Goal: Task Accomplishment & Management: Manage account settings

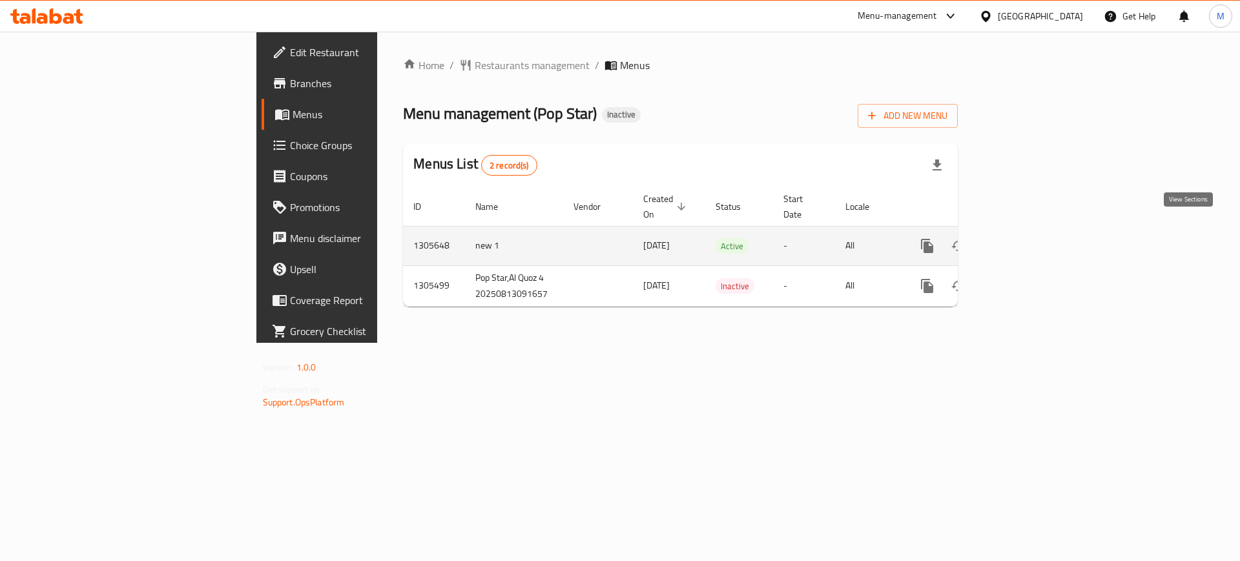
click at [1036, 231] on link "enhanced table" at bounding box center [1020, 246] width 31 height 31
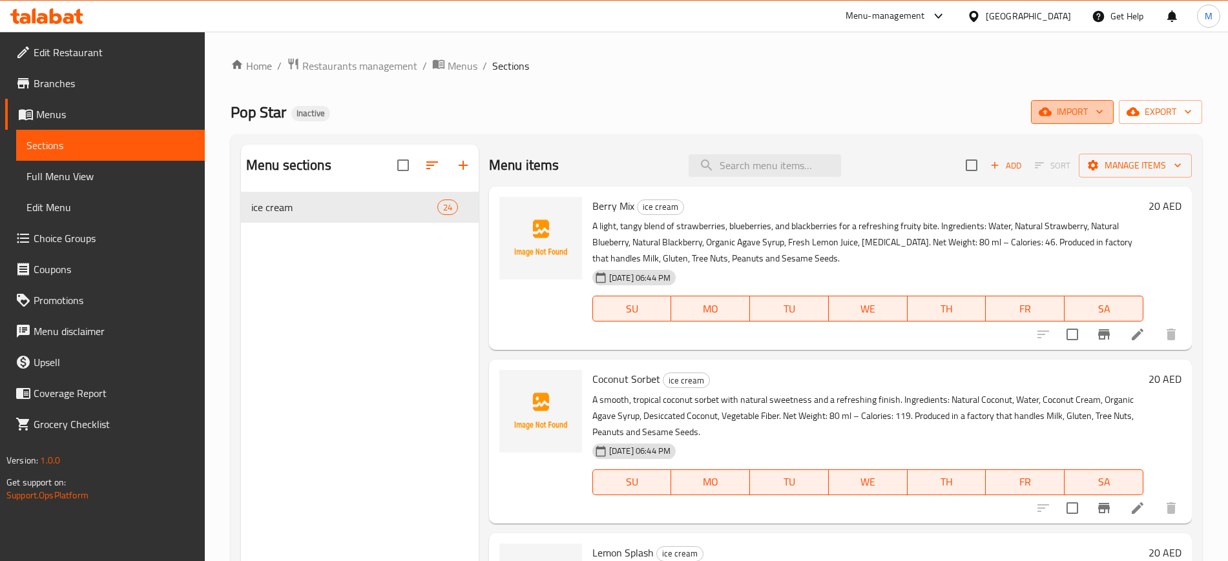
click at [1059, 110] on span "import" at bounding box center [1072, 112] width 62 height 16
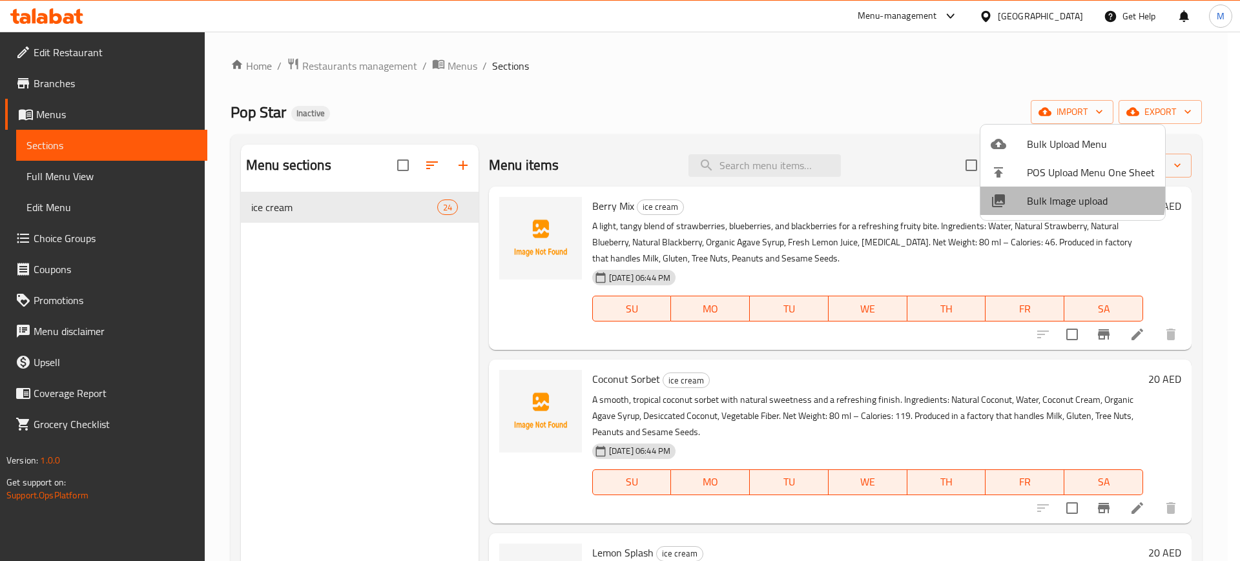
click at [1052, 196] on span "Bulk Image upload" at bounding box center [1091, 201] width 128 height 16
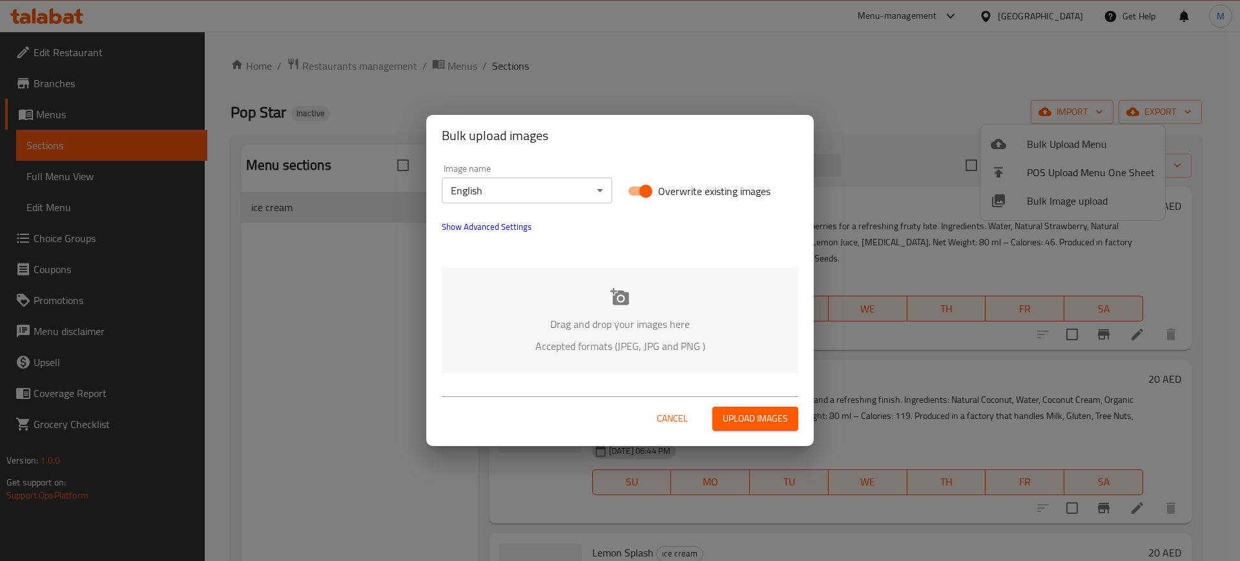
click at [590, 269] on div "Drag and drop your images here Accepted formats (JPEG, JPG and PNG )" at bounding box center [620, 320] width 357 height 105
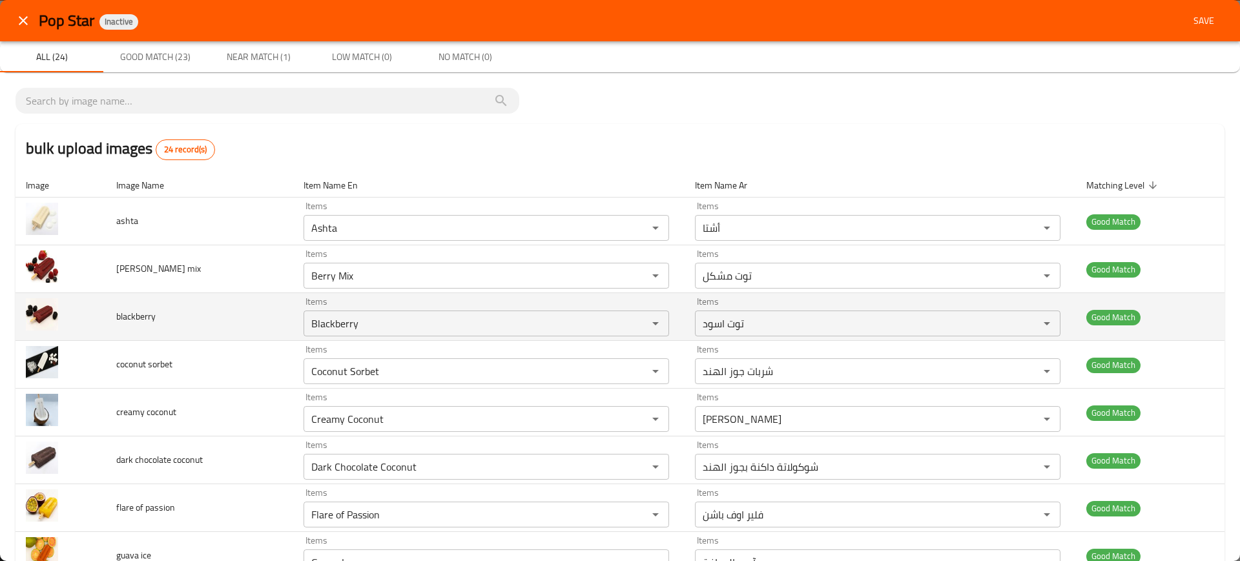
scroll to position [809, 0]
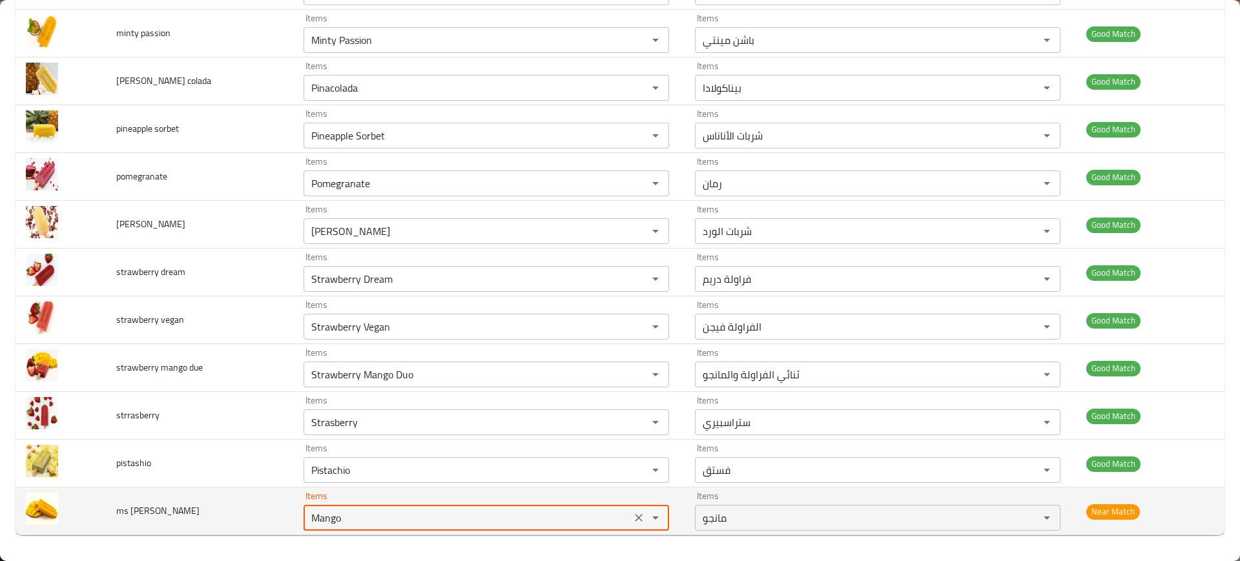
click at [351, 521] on mango "Mango" at bounding box center [467, 518] width 320 height 18
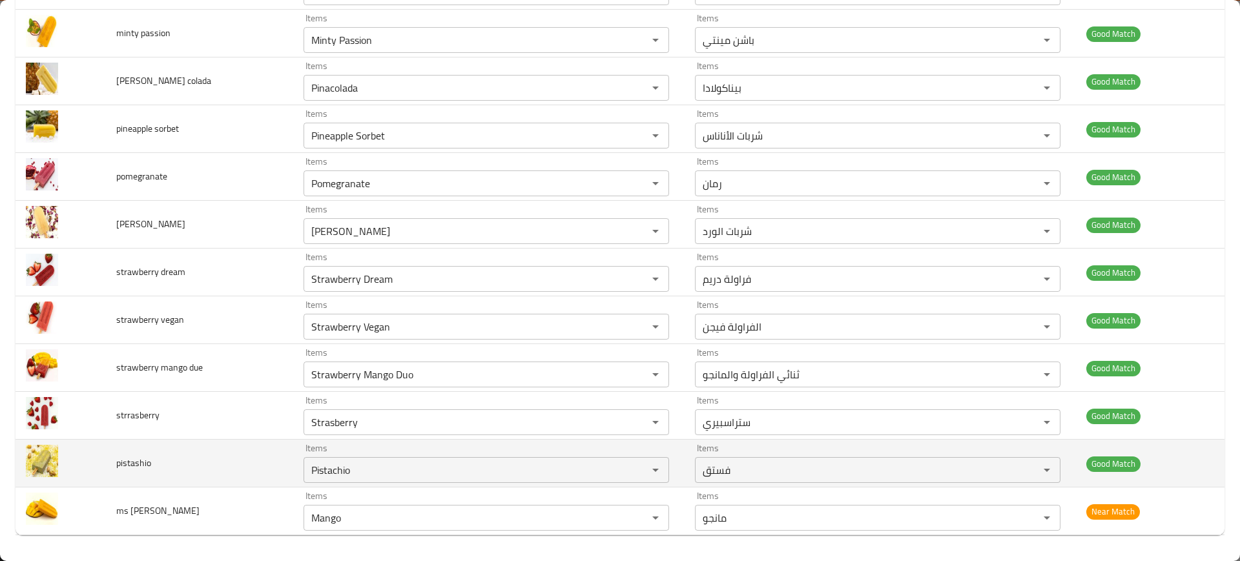
click at [209, 457] on td "pistashio" at bounding box center [200, 464] width 188 height 48
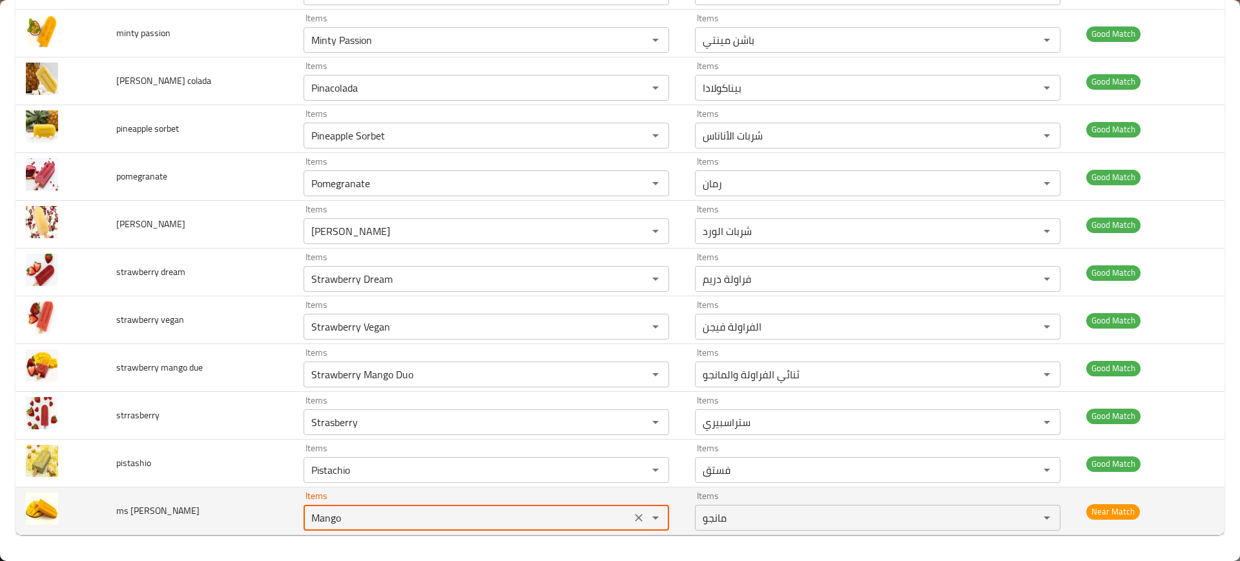
click at [349, 512] on mango "Mango" at bounding box center [467, 518] width 320 height 18
click at [380, 513] on mango "Mango" at bounding box center [467, 518] width 320 height 18
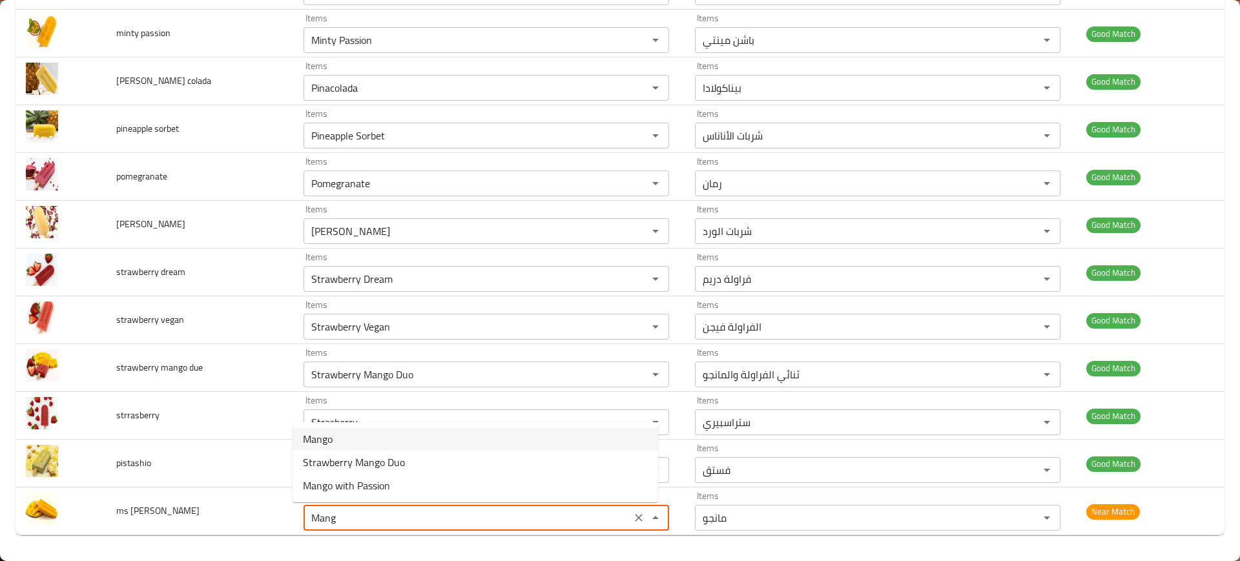
click at [331, 442] on span "Mango" at bounding box center [318, 439] width 30 height 16
type mango "Mango"
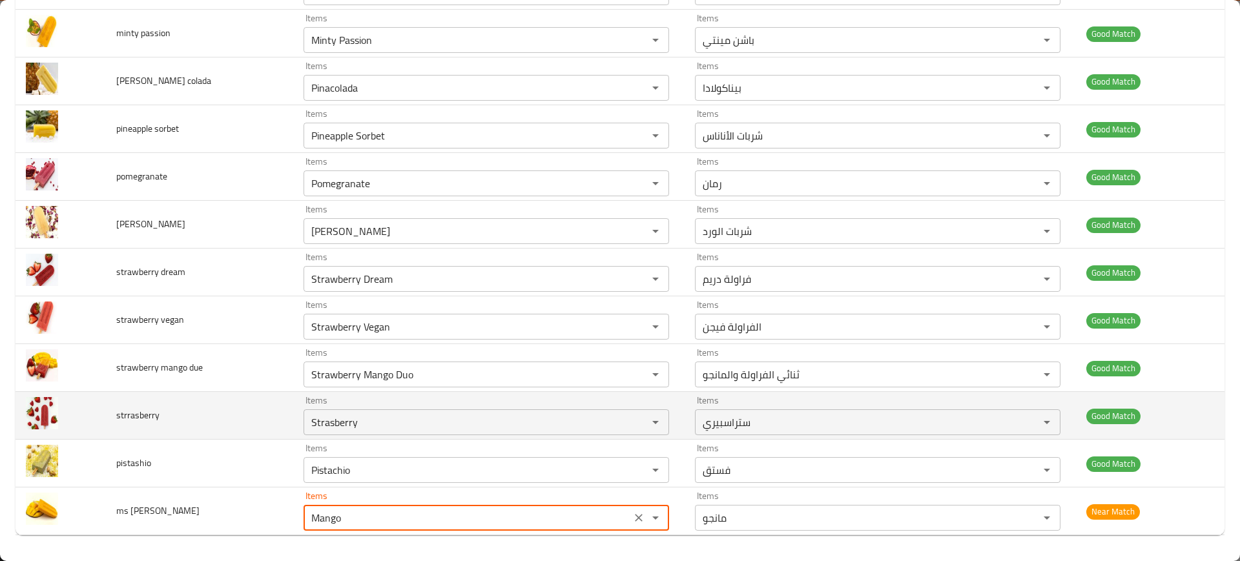
scroll to position [0, 0]
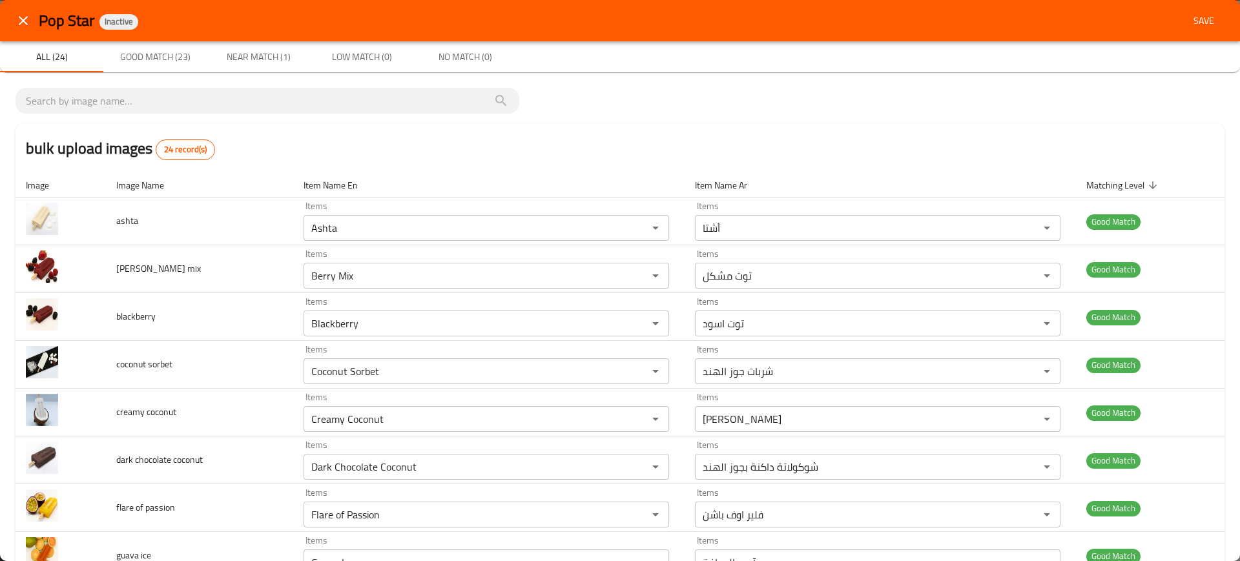
click at [1197, 24] on span "Save" at bounding box center [1203, 21] width 31 height 16
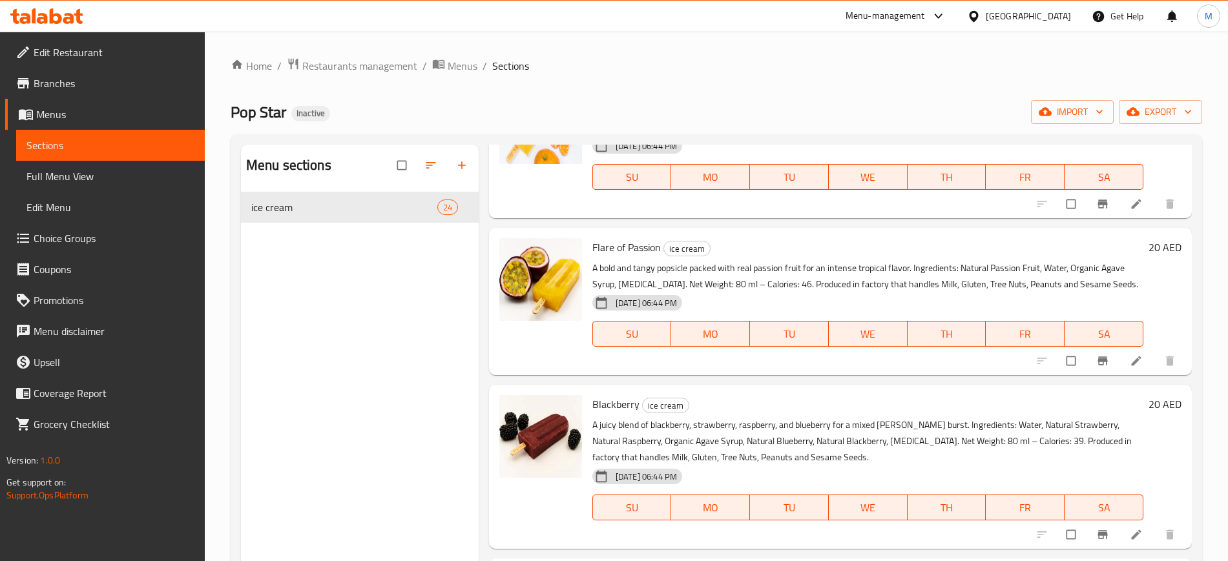
scroll to position [181, 0]
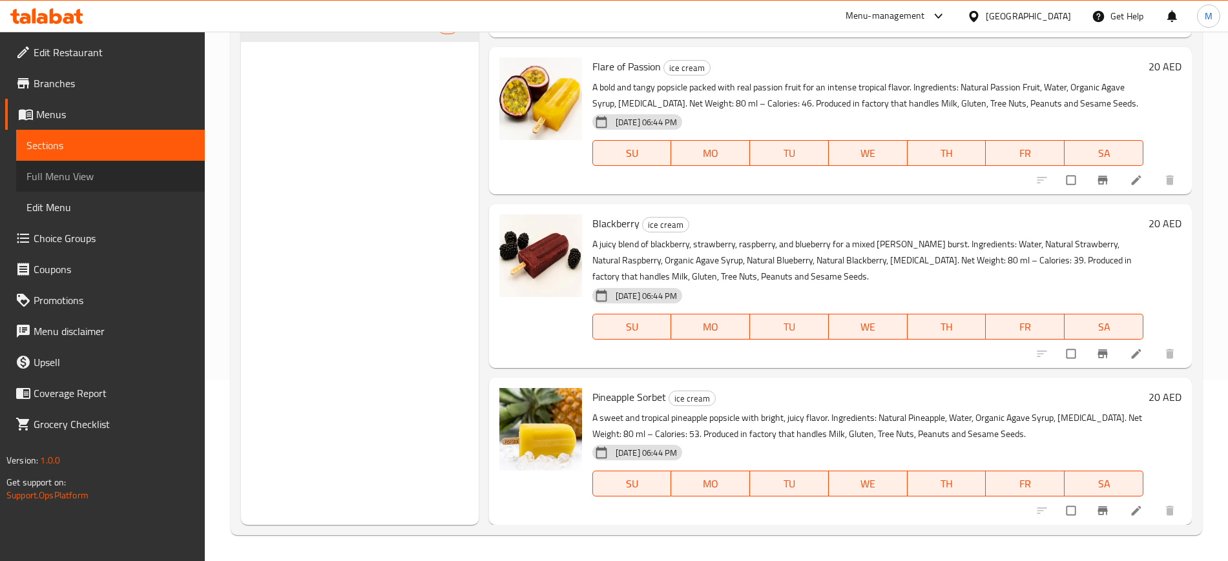
click at [101, 174] on span "Full Menu View" at bounding box center [110, 177] width 168 height 16
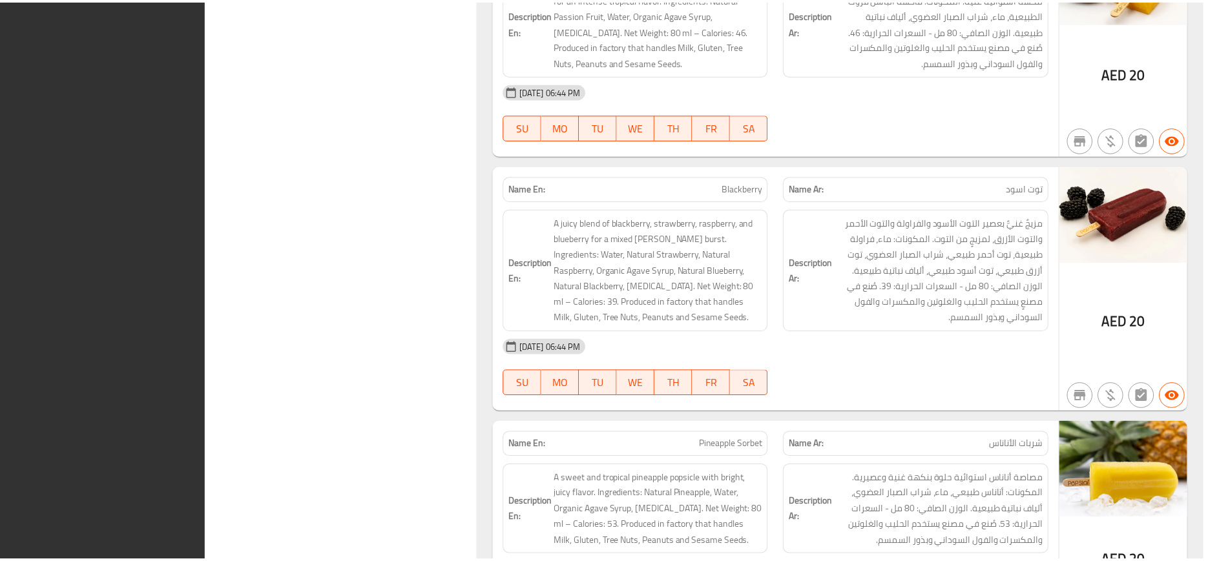
scroll to position [5752, 0]
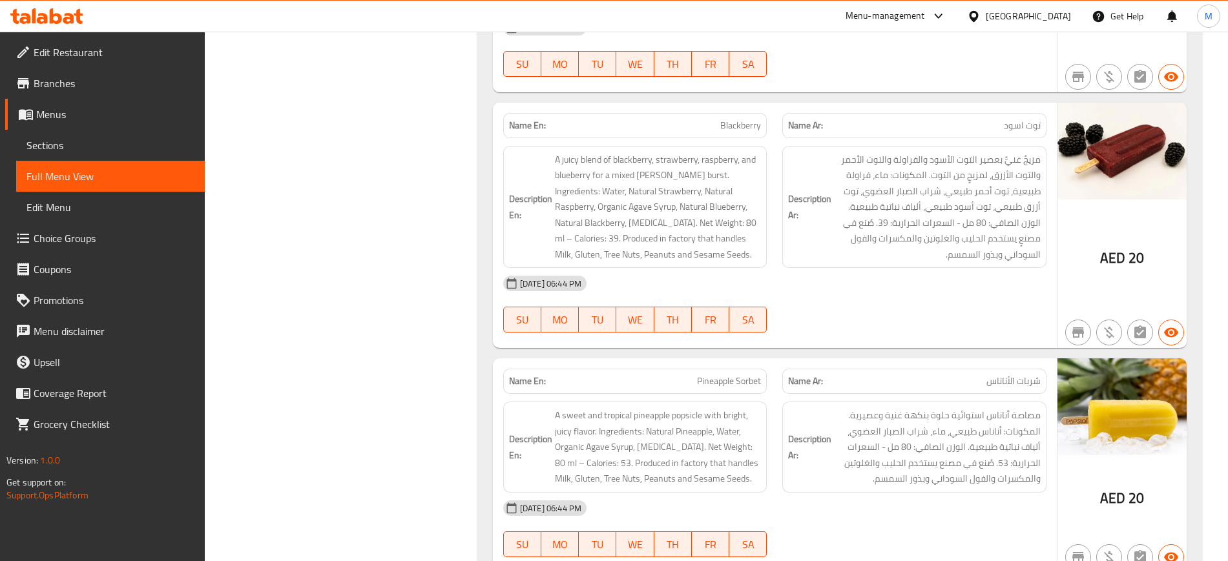
click at [519, 268] on div "13-08-2025 06:44 PM" at bounding box center [774, 283] width 559 height 31
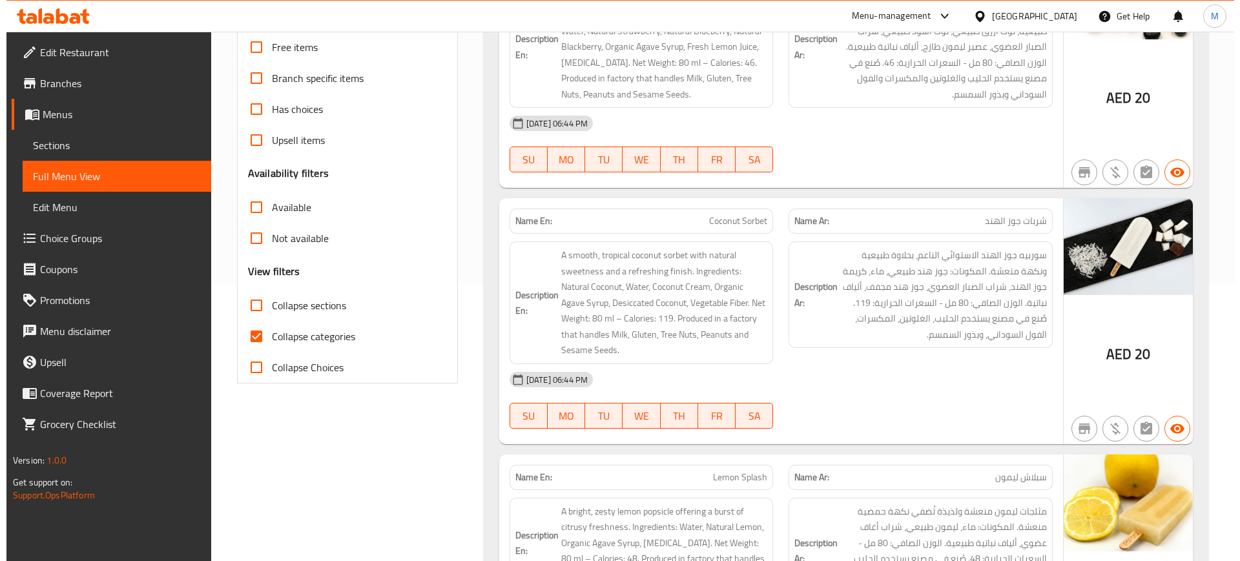
scroll to position [0, 0]
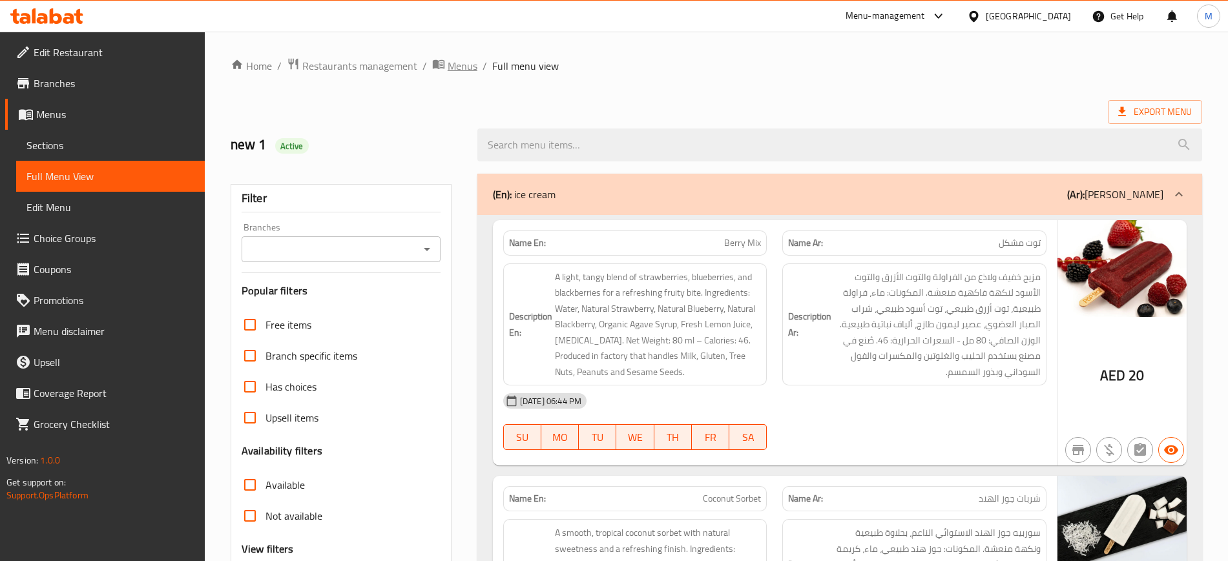
click at [448, 61] on span "Menus" at bounding box center [463, 66] width 30 height 16
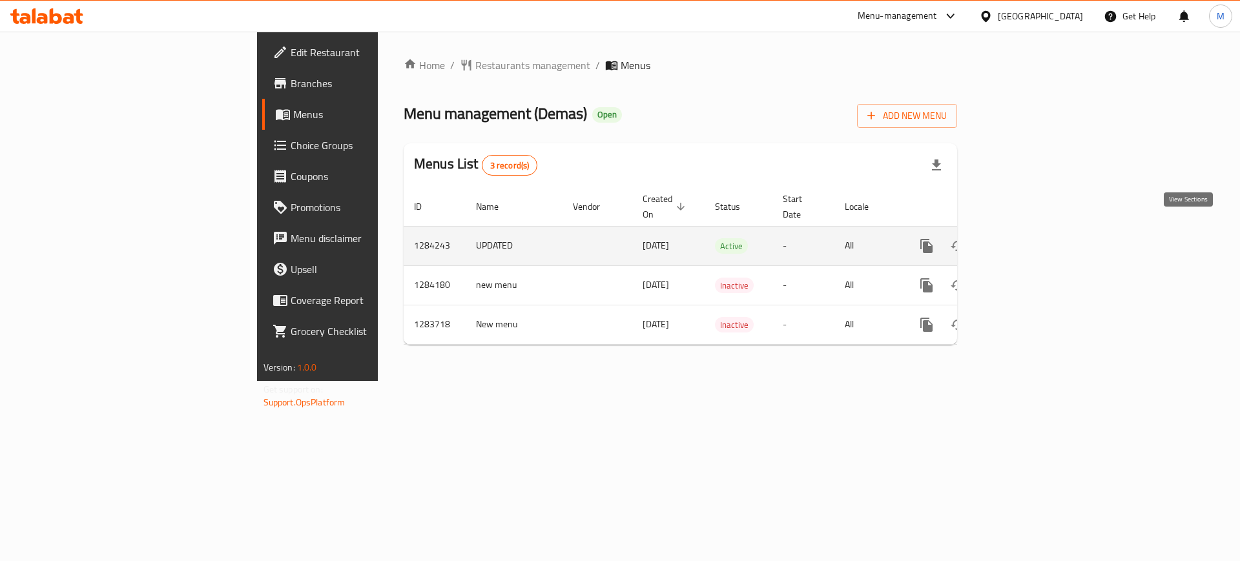
click at [1028, 238] on icon "enhanced table" at bounding box center [1020, 246] width 16 height 16
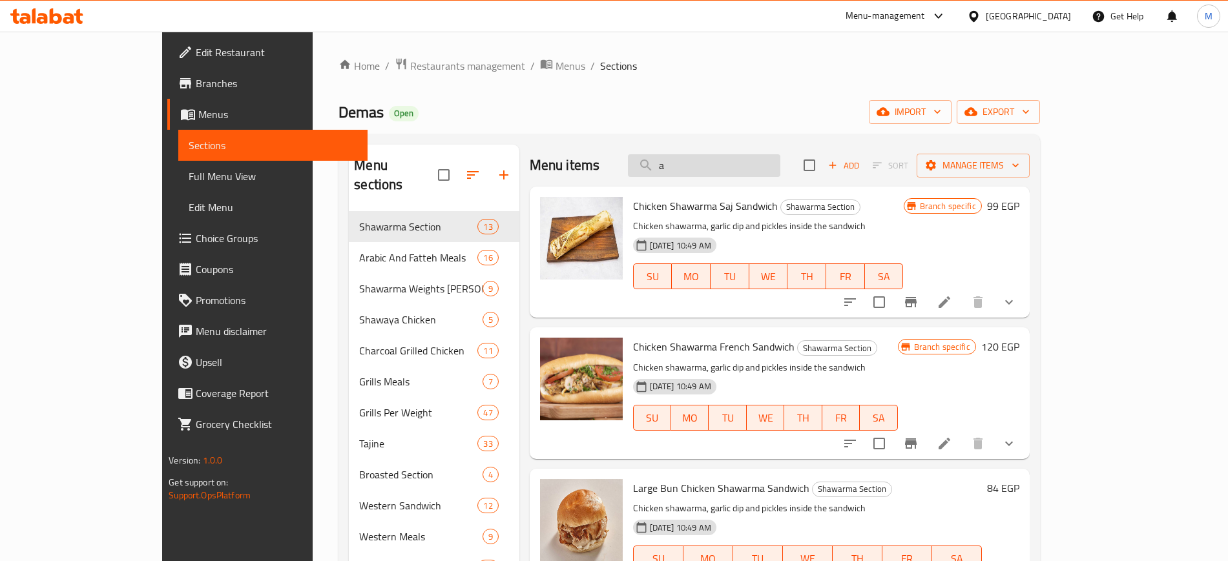
click at [780, 167] on input "a" at bounding box center [704, 165] width 152 height 23
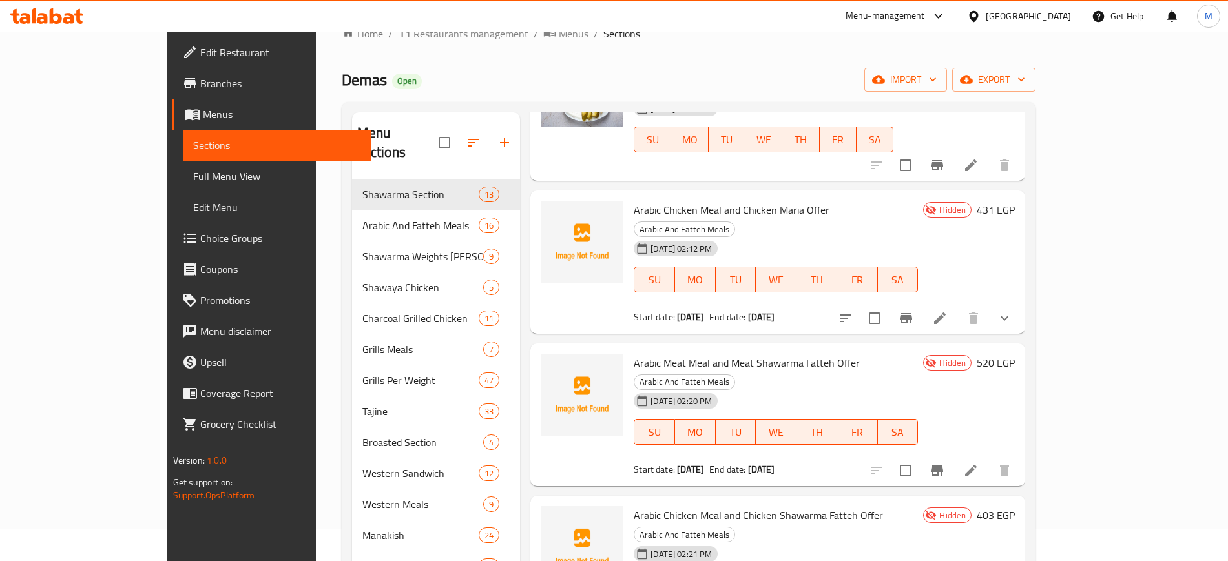
scroll to position [33, 0]
type input "arabic"
click at [551, 211] on icon "upload picture" at bounding box center [559, 219] width 16 height 16
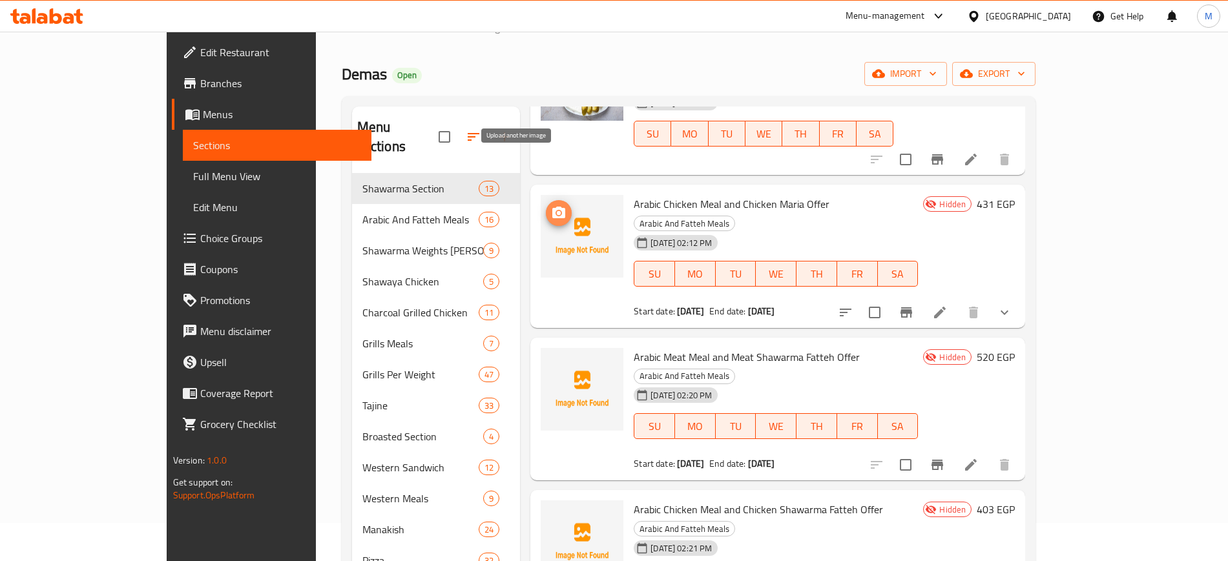
click at [551, 205] on icon "upload picture" at bounding box center [559, 213] width 16 height 16
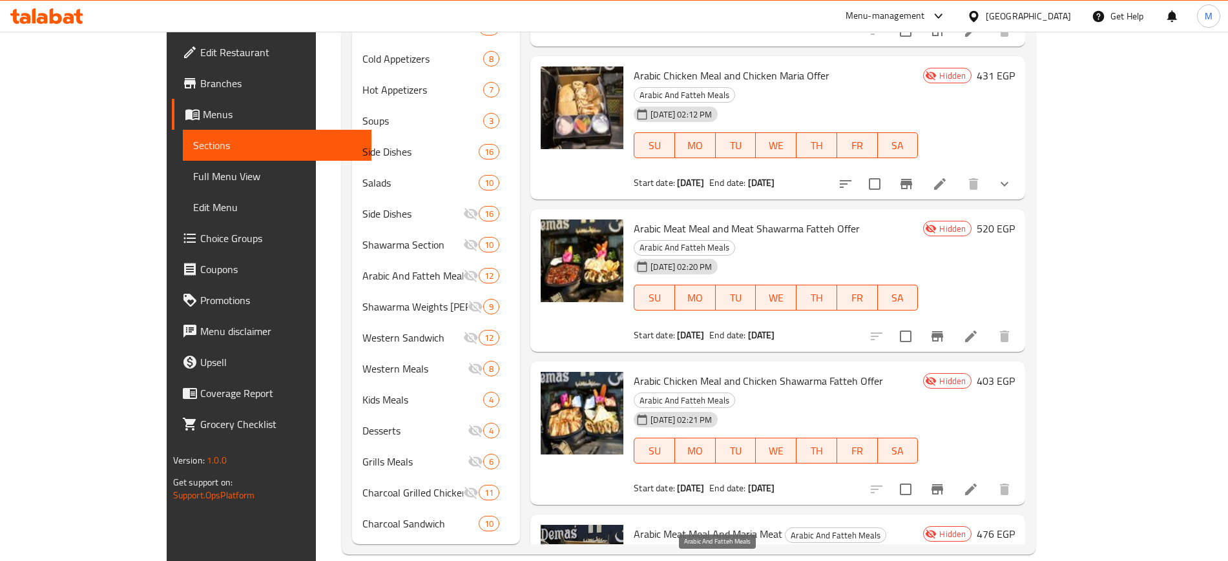
scroll to position [0, 0]
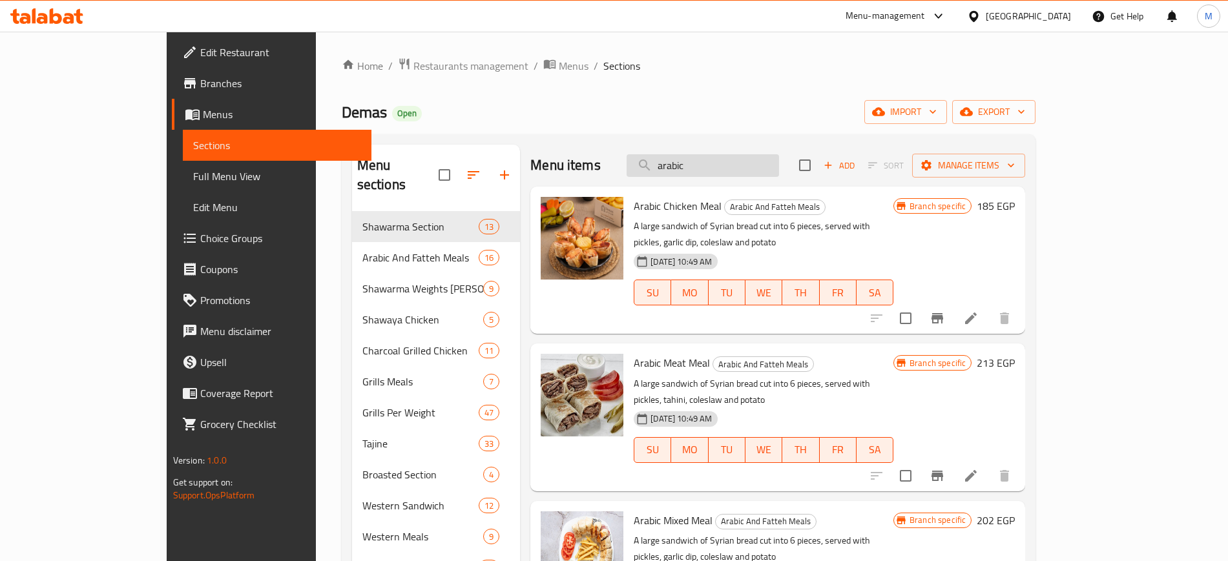
click at [756, 169] on input "arabic" at bounding box center [703, 165] width 152 height 23
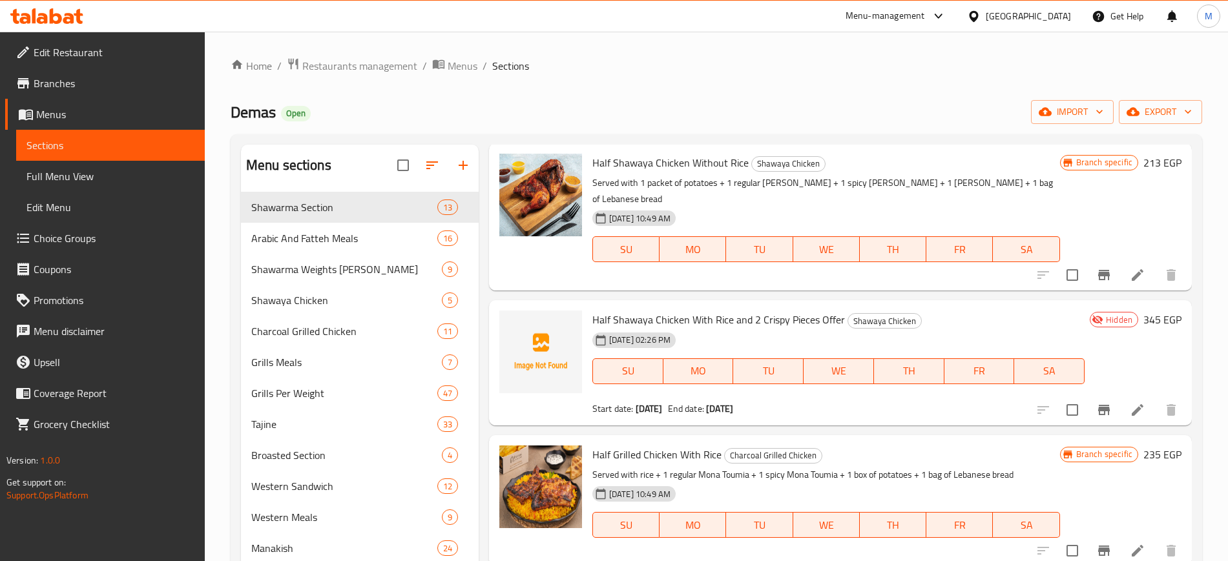
scroll to position [625, 0]
type input "half"
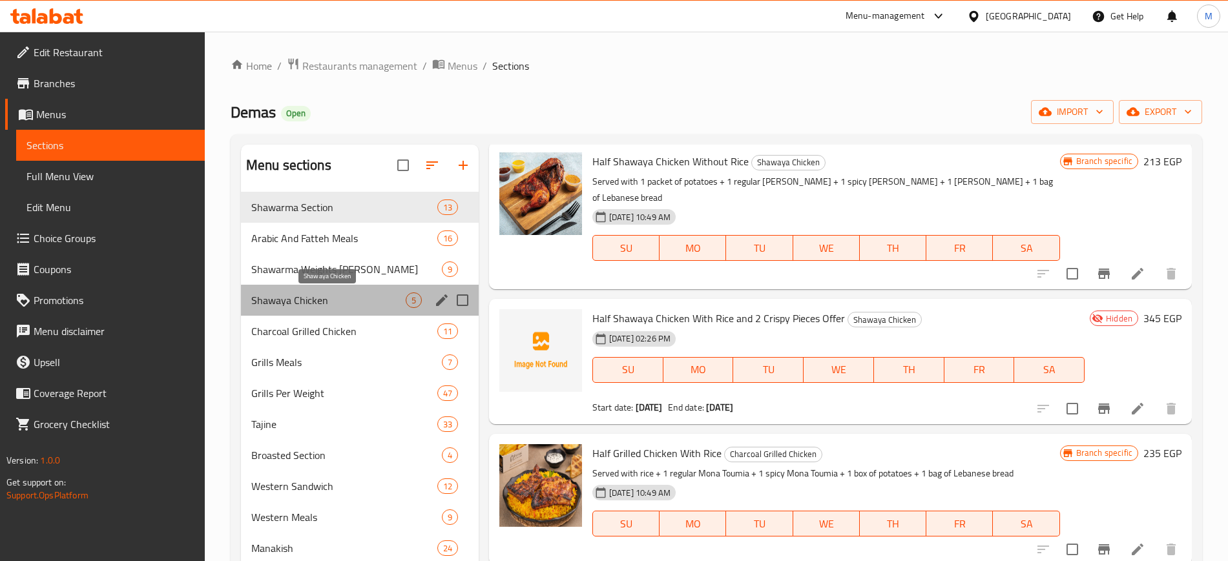
click at [338, 298] on span "Shawaya Chicken" at bounding box center [328, 301] width 154 height 16
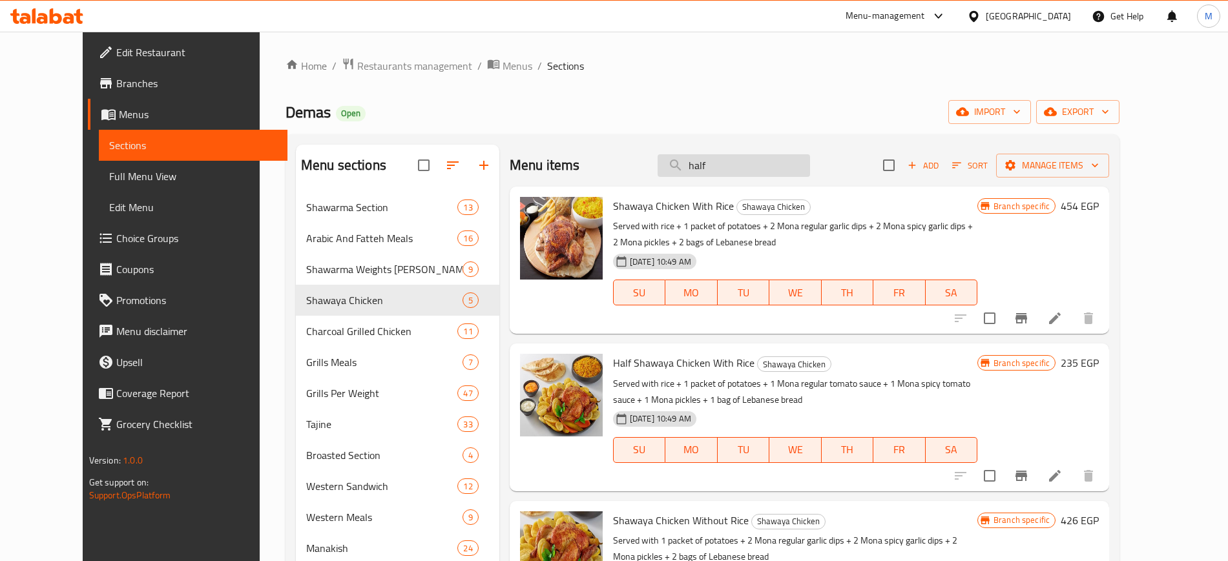
click at [758, 170] on input "half" at bounding box center [734, 165] width 152 height 23
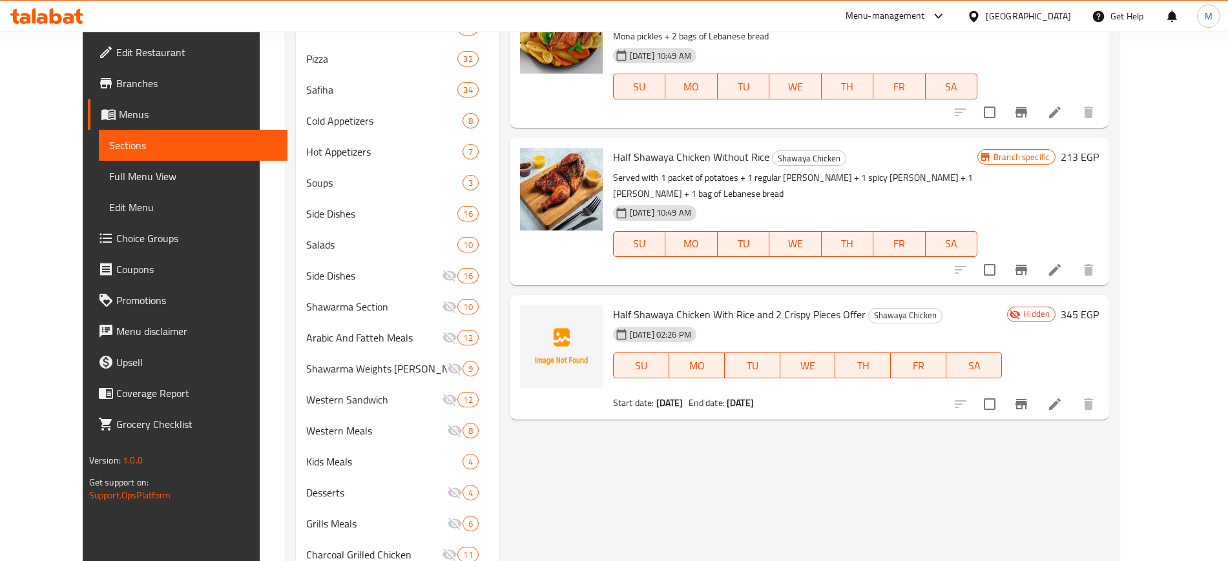
scroll to position [602, 0]
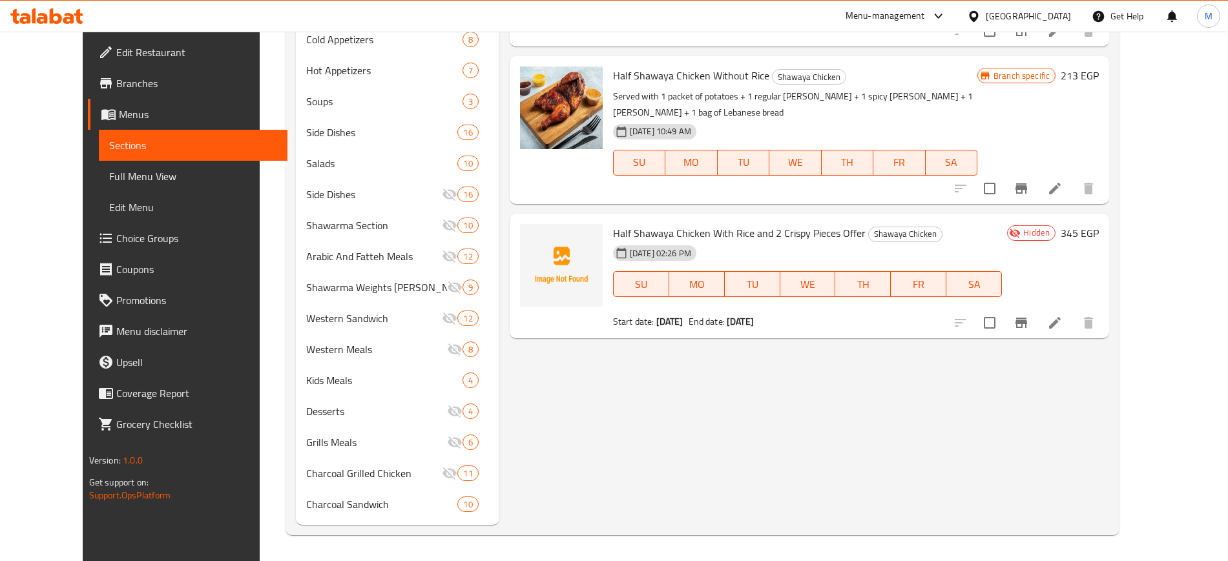
click at [714, 232] on span "Half Shawaya Chicken With Rice and 2 Crispy Pieces Offer" at bounding box center [739, 232] width 253 height 19
copy h6 "Half Shawaya Chicken With Rice and 2 Crispy Pieces Offer"
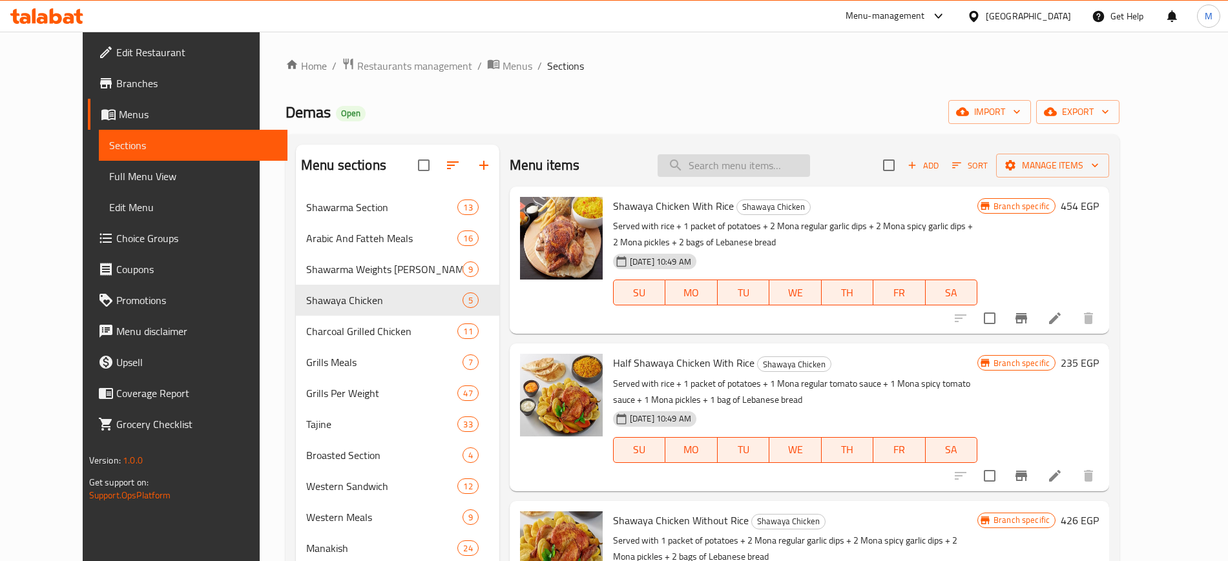
click at [752, 161] on input "search" at bounding box center [734, 165] width 152 height 23
paste input "Half Shawaya Chicken With Rice and 2 Crispy Pieces Offer"
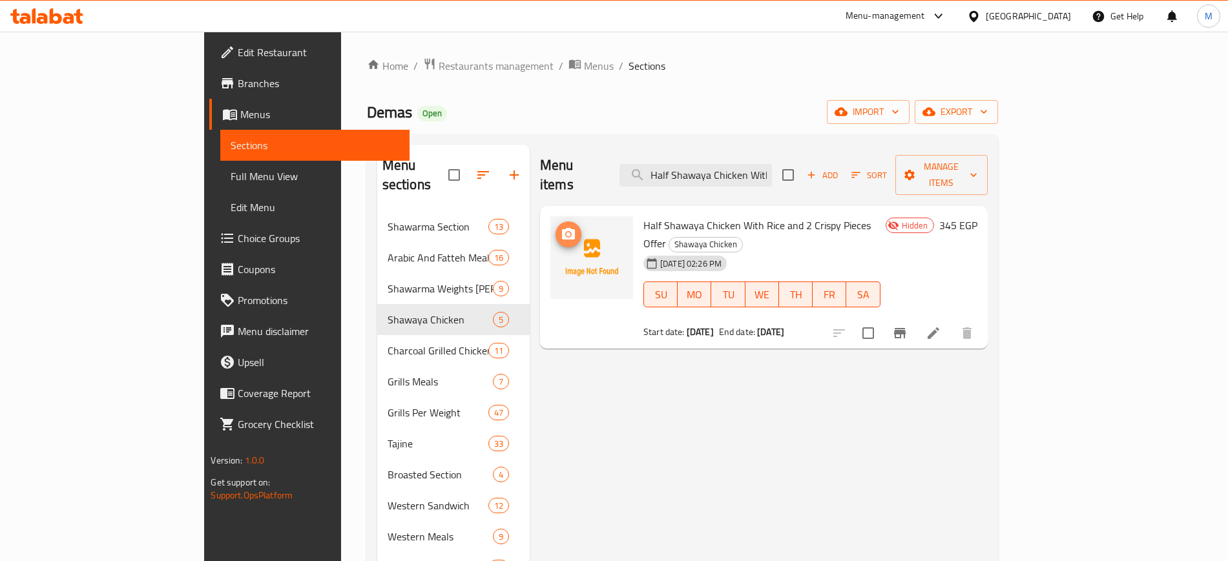
click at [555, 227] on span "upload picture" at bounding box center [568, 235] width 26 height 16
click at [754, 165] on input "Half Shawaya Chicken With Rice and 2 Crispy Pieces Offer" at bounding box center [695, 175] width 152 height 23
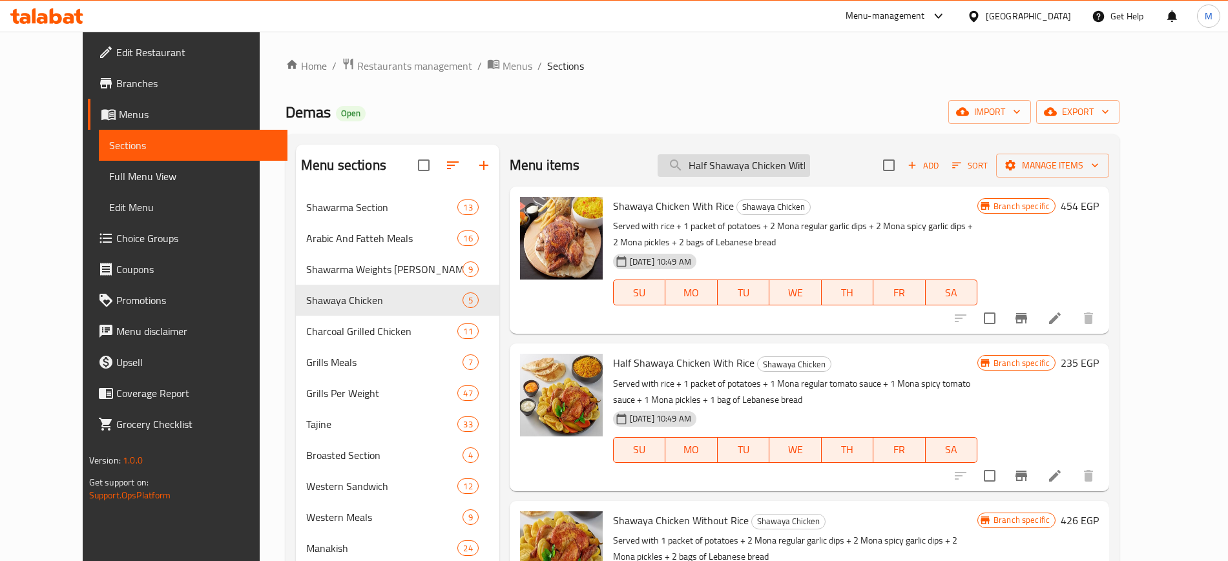
click at [810, 157] on input "Half Shawaya Chicken With Rice and 2 Crispy Pieces Offer" at bounding box center [734, 165] width 152 height 23
click at [842, 167] on div "Menu items Half Shawaya Chicken With Rice and 2 Crispy Pieces Offer Add Sort Ma…" at bounding box center [809, 166] width 599 height 42
click at [800, 167] on input "Half Shawaya Chicken With Rice and 2 Crispy Pieces Offer" at bounding box center [734, 165] width 152 height 23
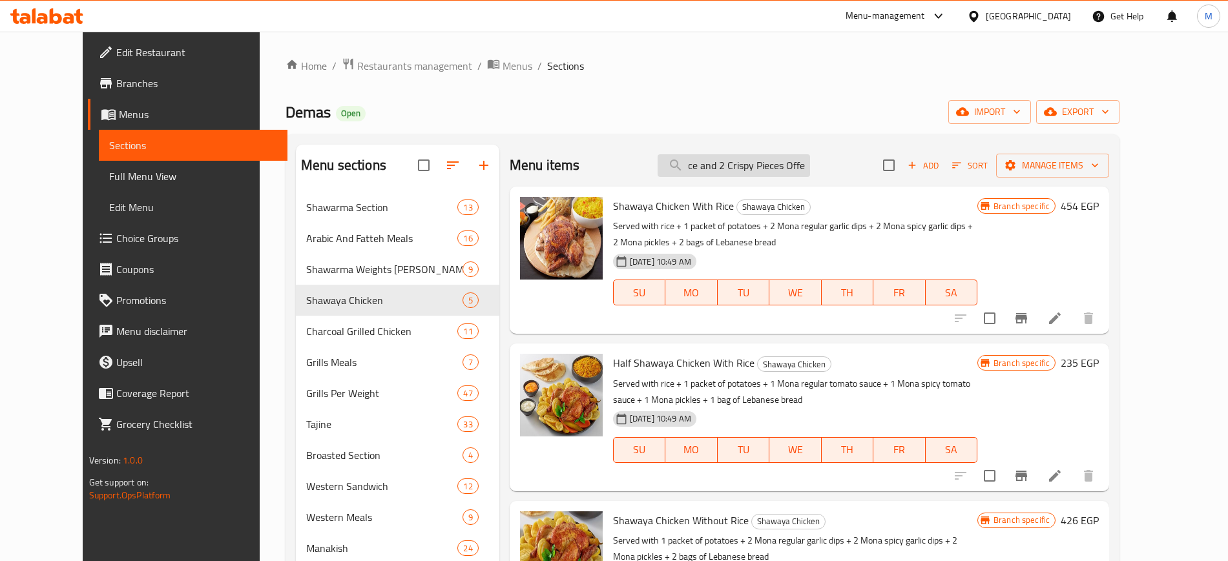
type input "Half Shawaya Chicken With Rice and 2 Crispy Pieces Offer"
paste input "Half Shawaya Chicken With Rice and 2 Crispy Pieces Offer"
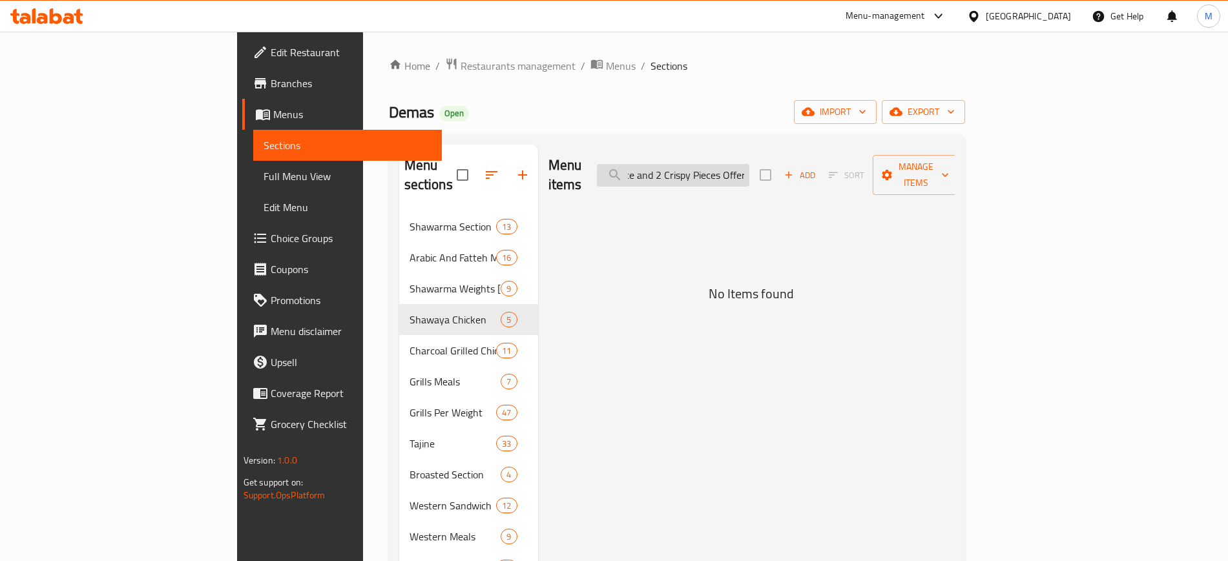
type input "Half Shawaya Chicken With Rice and 2 Crispy Pieces Offer"
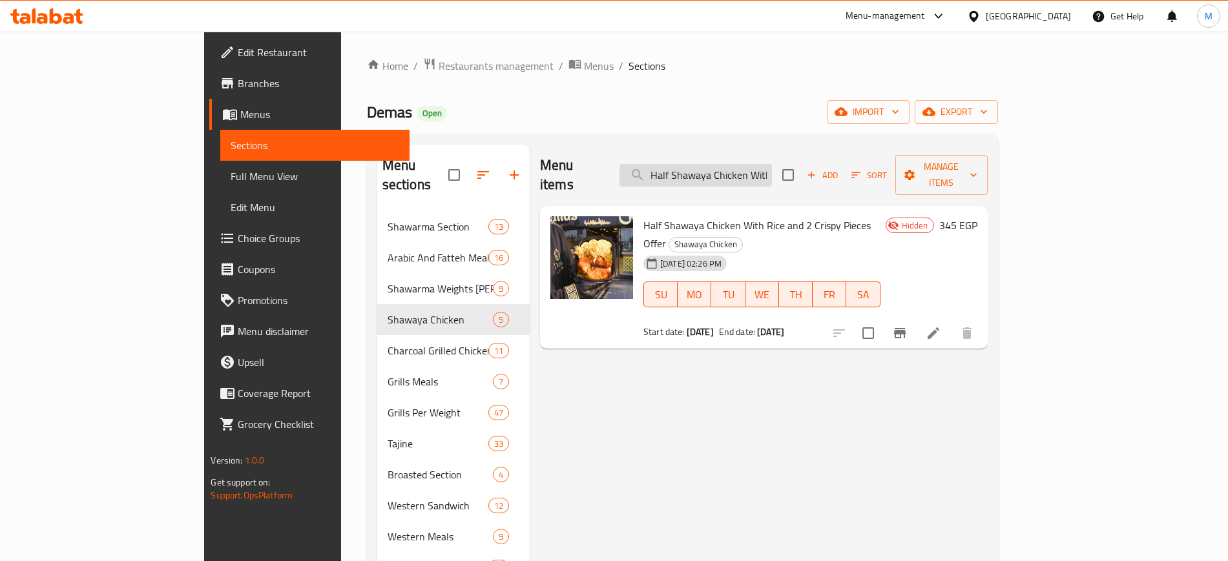
click at [763, 164] on input "Half Shawaya Chicken With Rice and 2 Crispy Pieces Offer" at bounding box center [695, 175] width 152 height 23
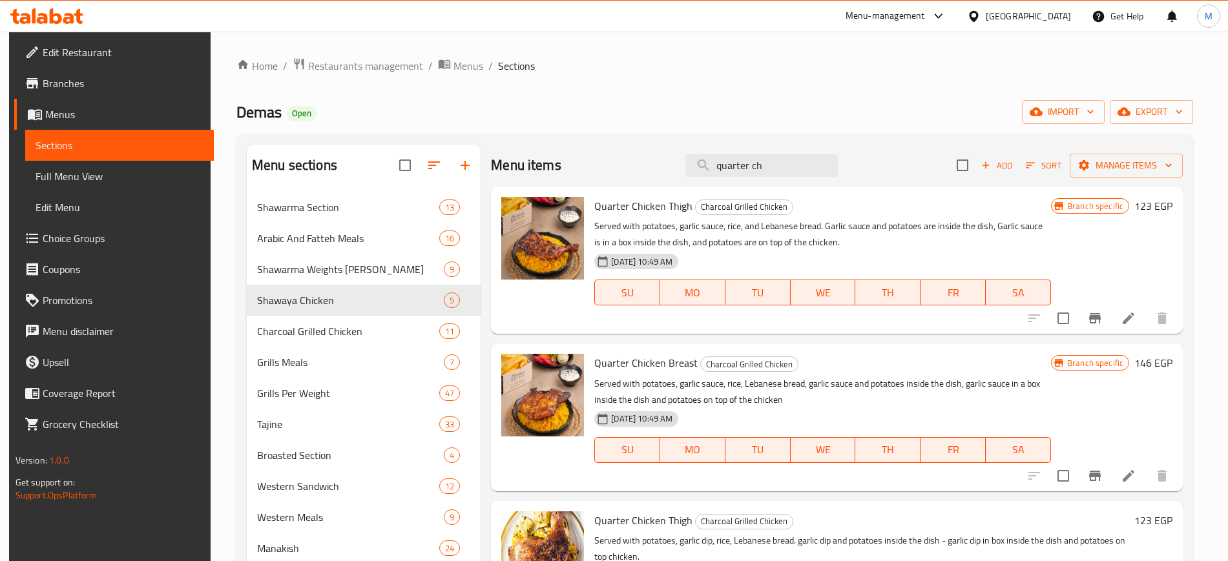
type input "]"
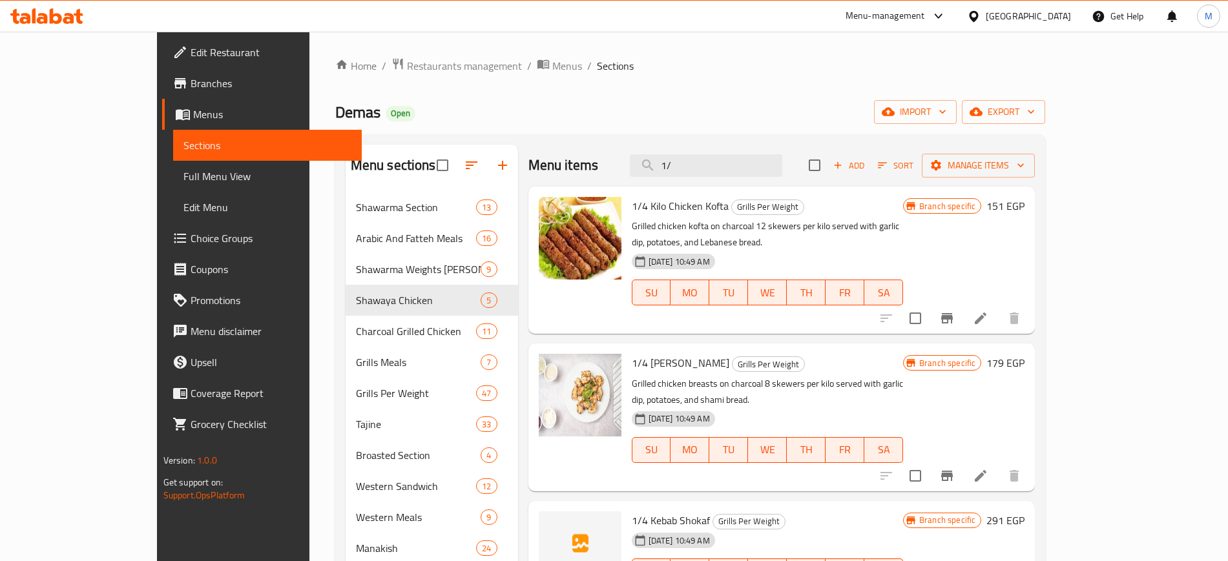
type input "1"
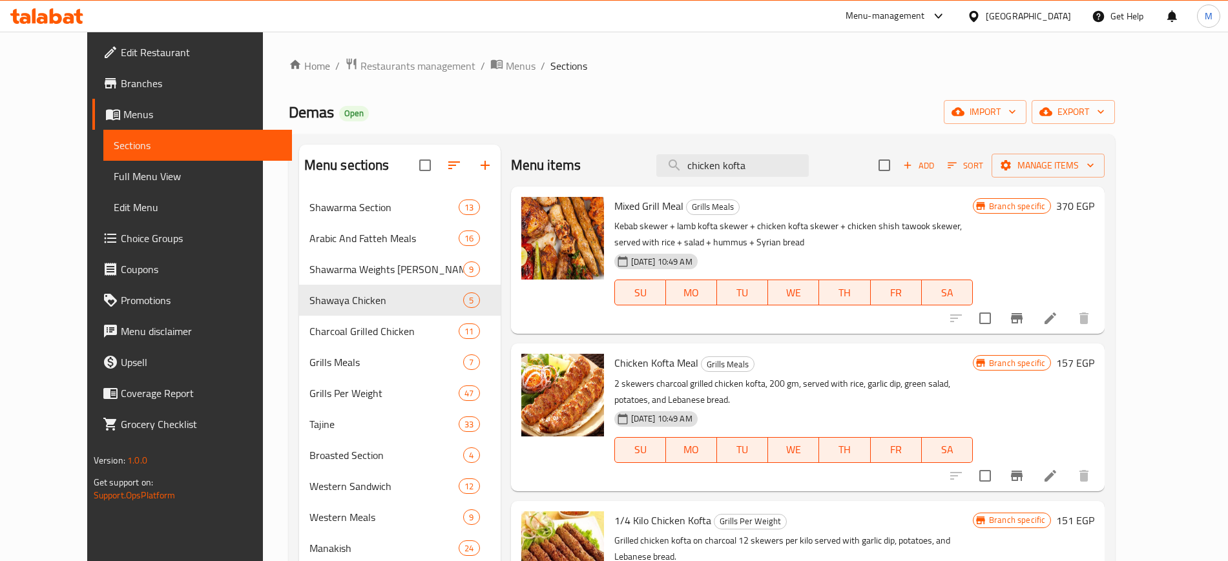
type input "chicken kofta"
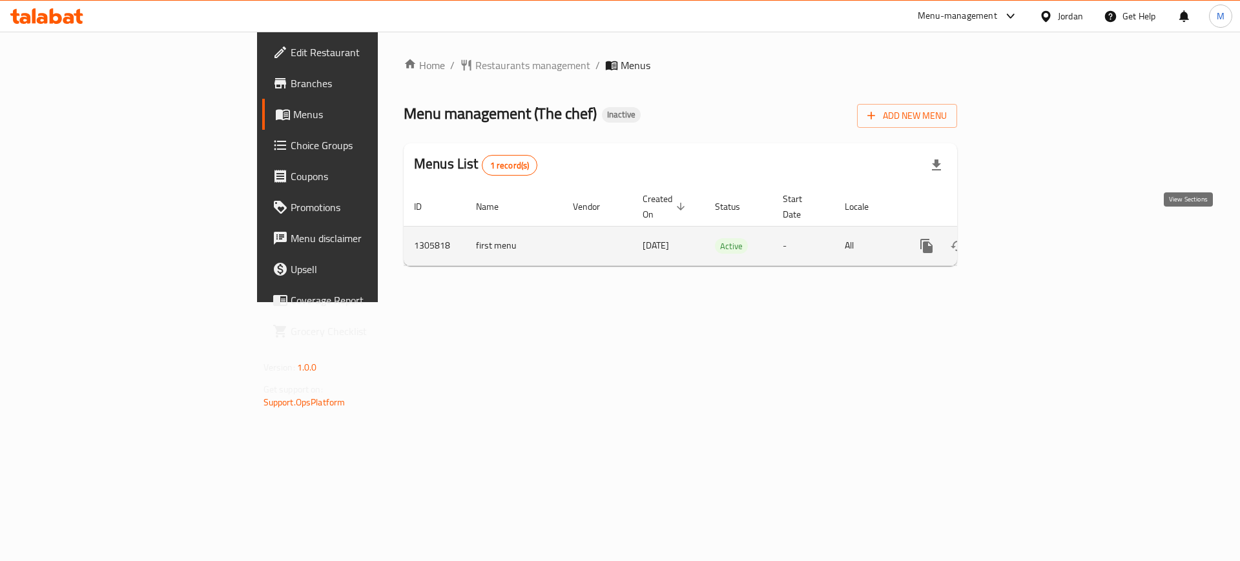
click at [1028, 238] on icon "enhanced table" at bounding box center [1020, 246] width 16 height 16
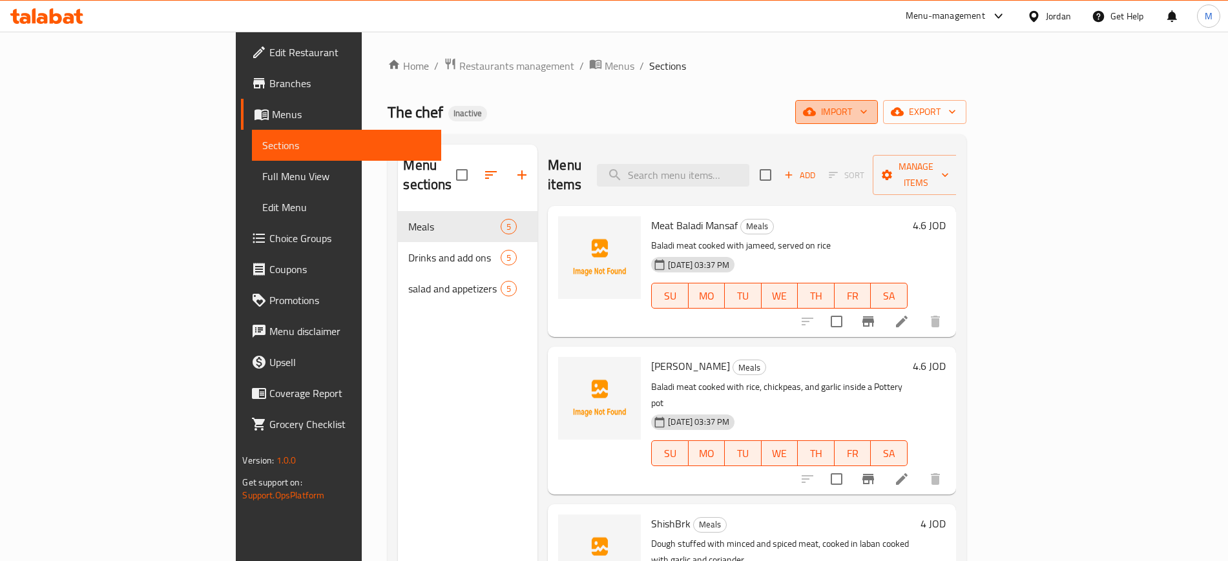
click at [867, 108] on span "import" at bounding box center [836, 112] width 62 height 16
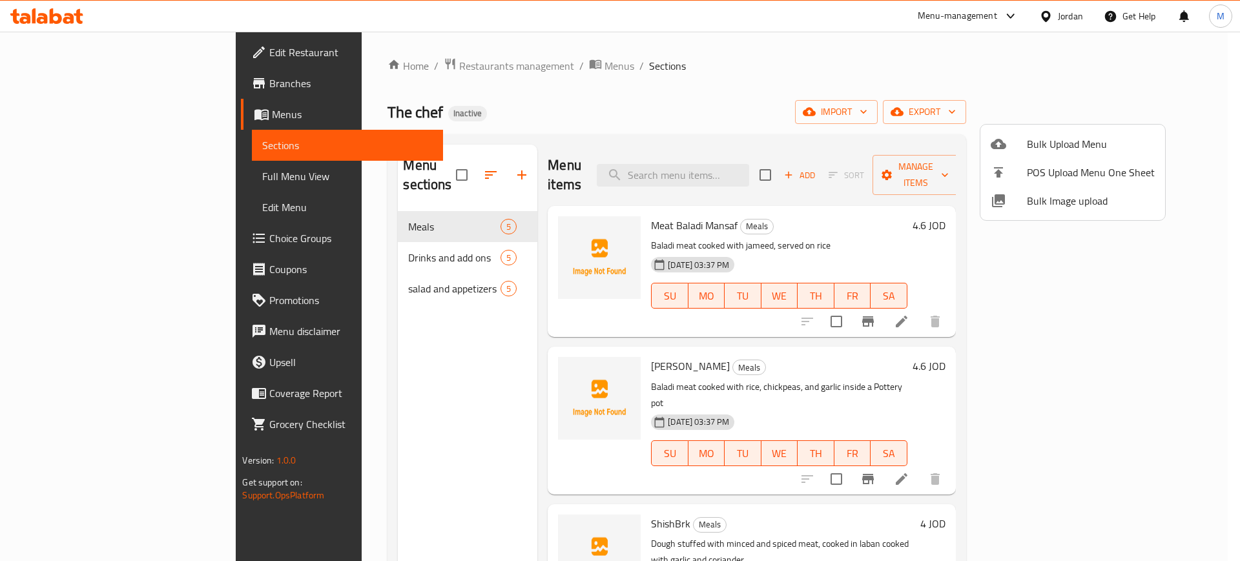
click at [1015, 201] on div at bounding box center [1009, 201] width 36 height 16
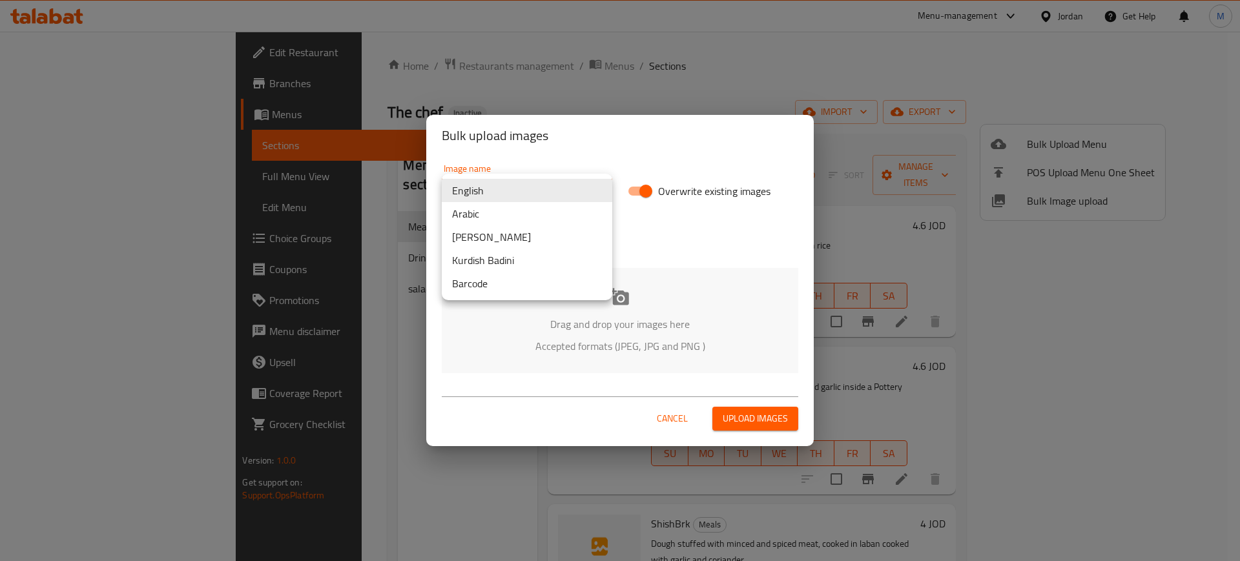
click at [520, 201] on body "​ Menu-management Jordan Get Help M Edit Restaurant Branches Menus Sections Ful…" at bounding box center [620, 297] width 1240 height 530
click at [526, 215] on li "Arabic" at bounding box center [527, 213] width 171 height 23
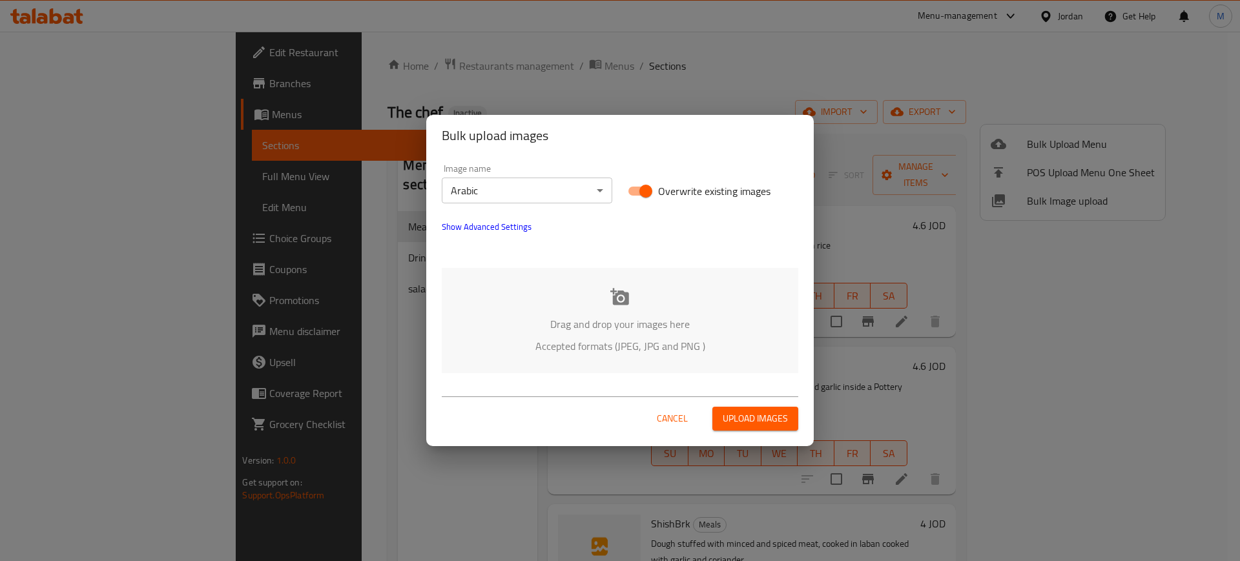
click at [614, 311] on div "Drag and drop your images here Accepted formats (JPEG, JPG and PNG )" at bounding box center [620, 320] width 357 height 105
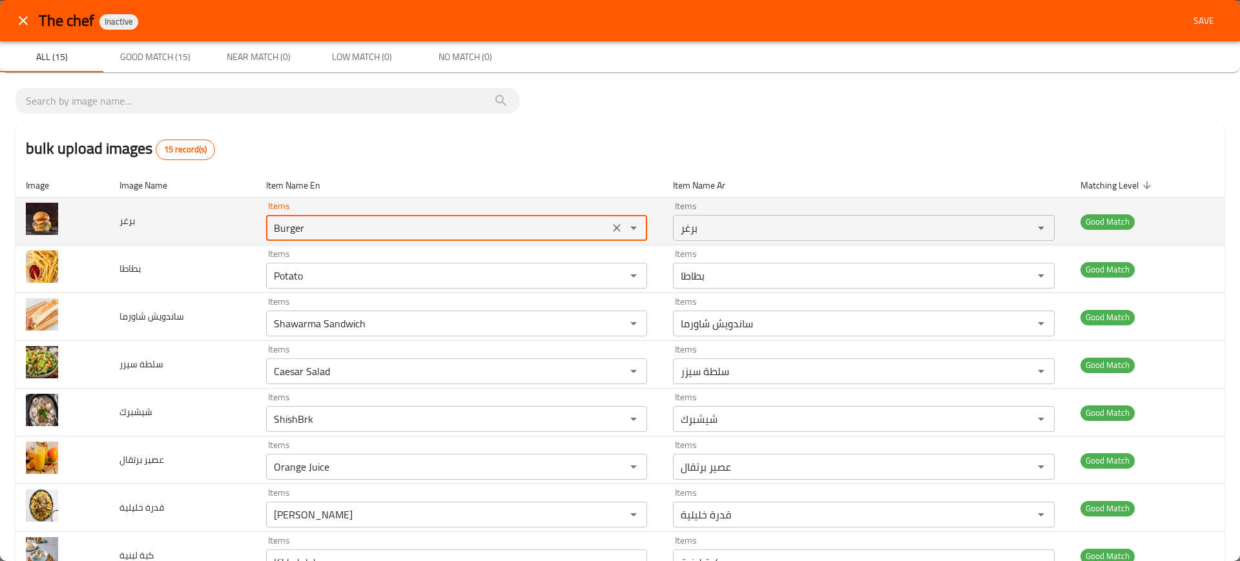
click at [301, 222] on input "Burger" at bounding box center [437, 228] width 335 height 18
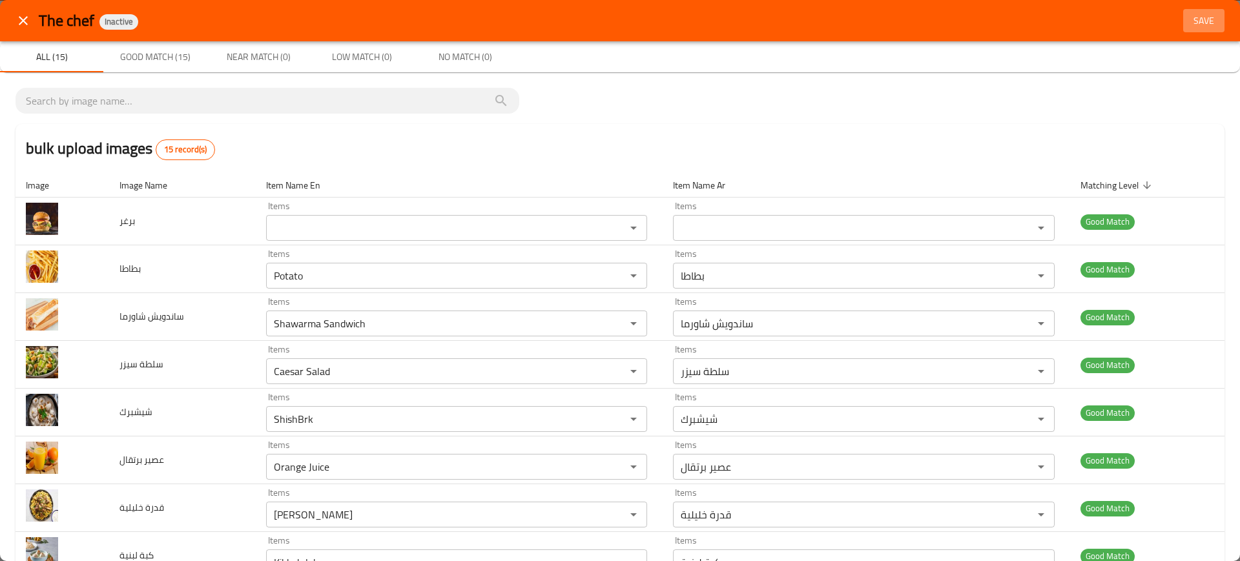
click at [1197, 19] on span "Save" at bounding box center [1203, 21] width 31 height 16
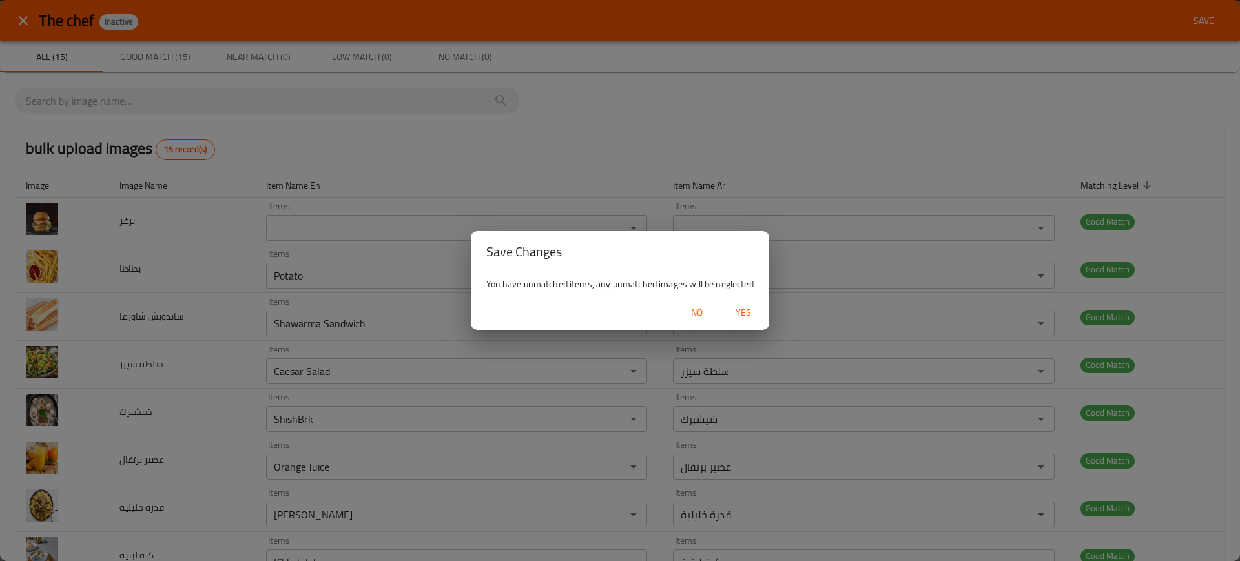
click at [752, 310] on span "Yes" at bounding box center [743, 313] width 31 height 16
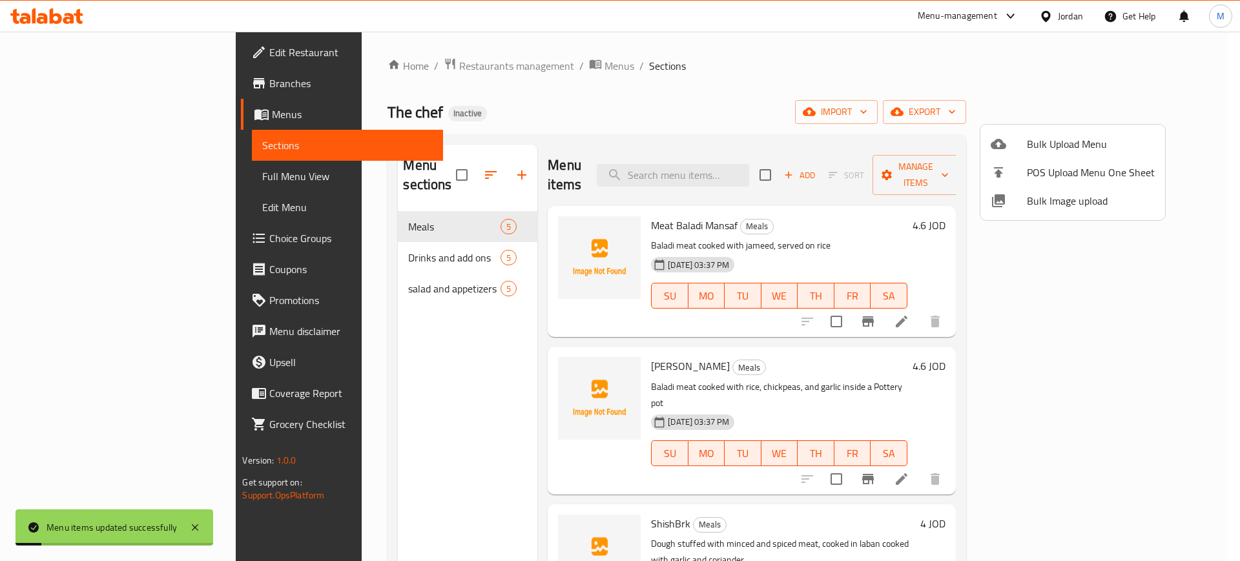
click at [761, 158] on div at bounding box center [620, 280] width 1240 height 561
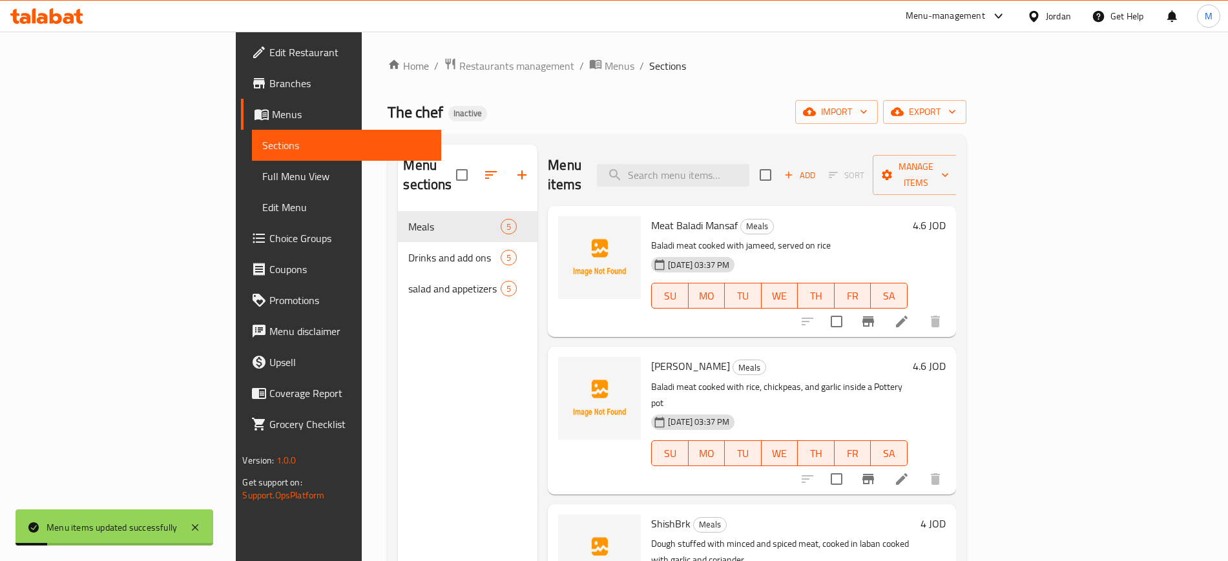
click at [749, 164] on input "search" at bounding box center [673, 175] width 152 height 23
paste input "Burger"
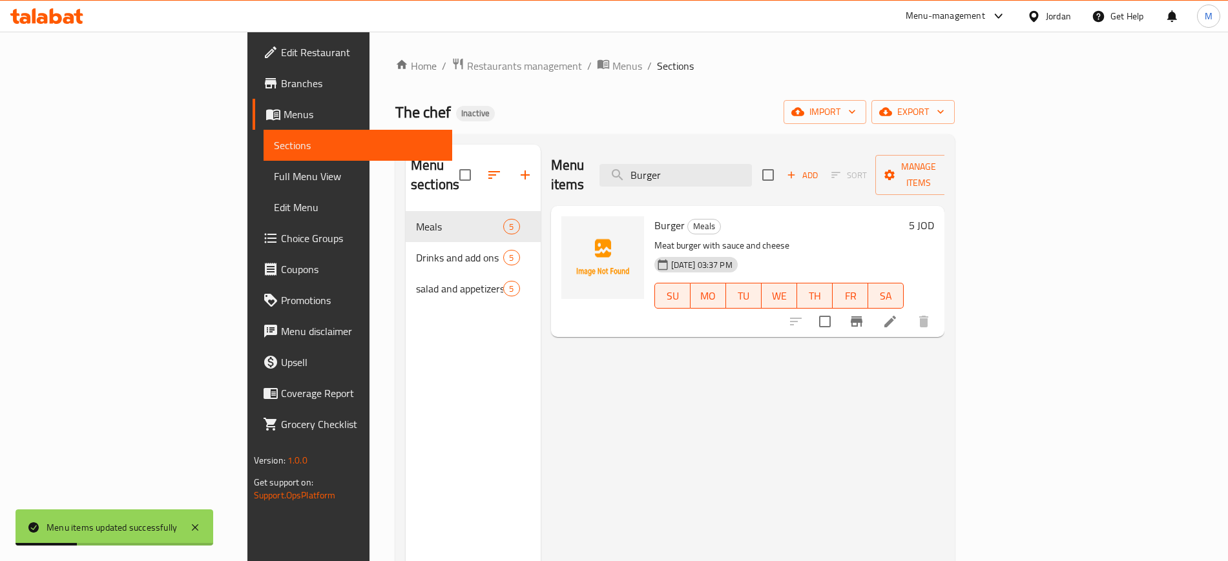
type input "Burger"
click at [561, 216] on img at bounding box center [602, 257] width 83 height 83
click at [551, 313] on div "Burger Meals Meat burger with sauce and cheese 14-08-2025 03:37 PM SU MO TU WE …" at bounding box center [748, 271] width 394 height 131
click at [577, 233] on circle "upload picture" at bounding box center [579, 235] width 4 height 4
click at [752, 171] on input "Burger" at bounding box center [675, 175] width 152 height 23
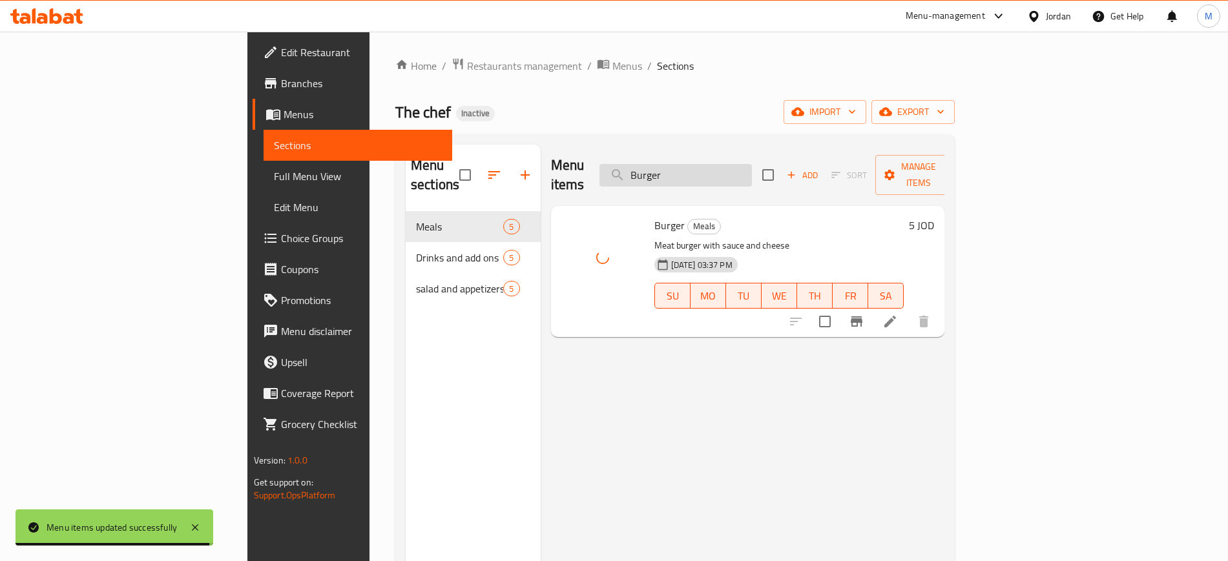
click at [752, 171] on input "Burger" at bounding box center [675, 175] width 152 height 23
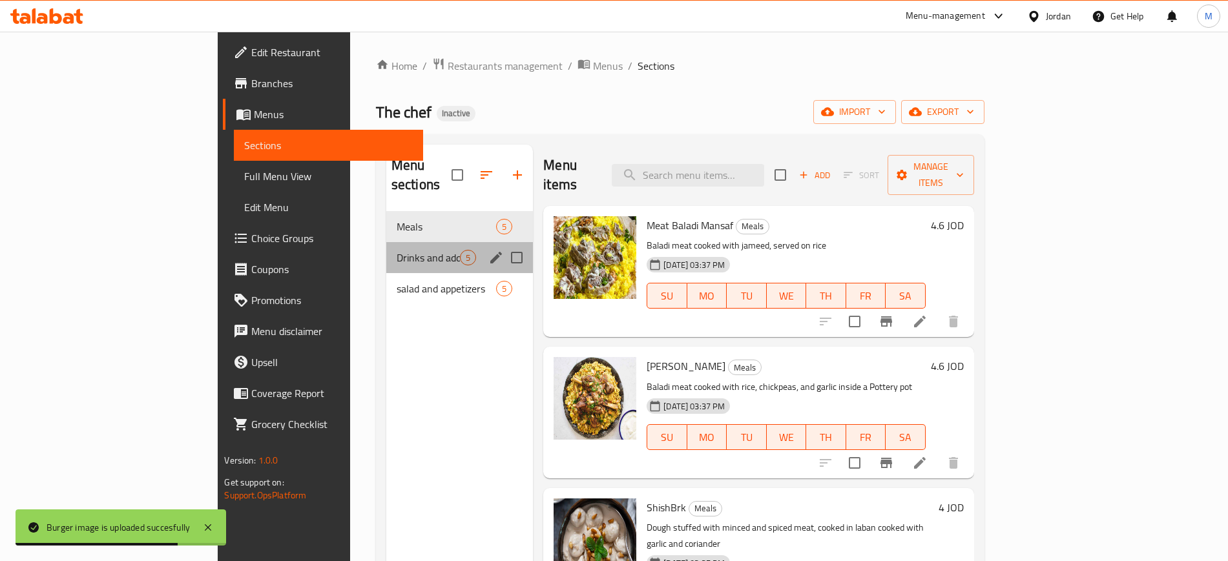
click at [386, 242] on div "Drinks and add ons 5" at bounding box center [459, 257] width 147 height 31
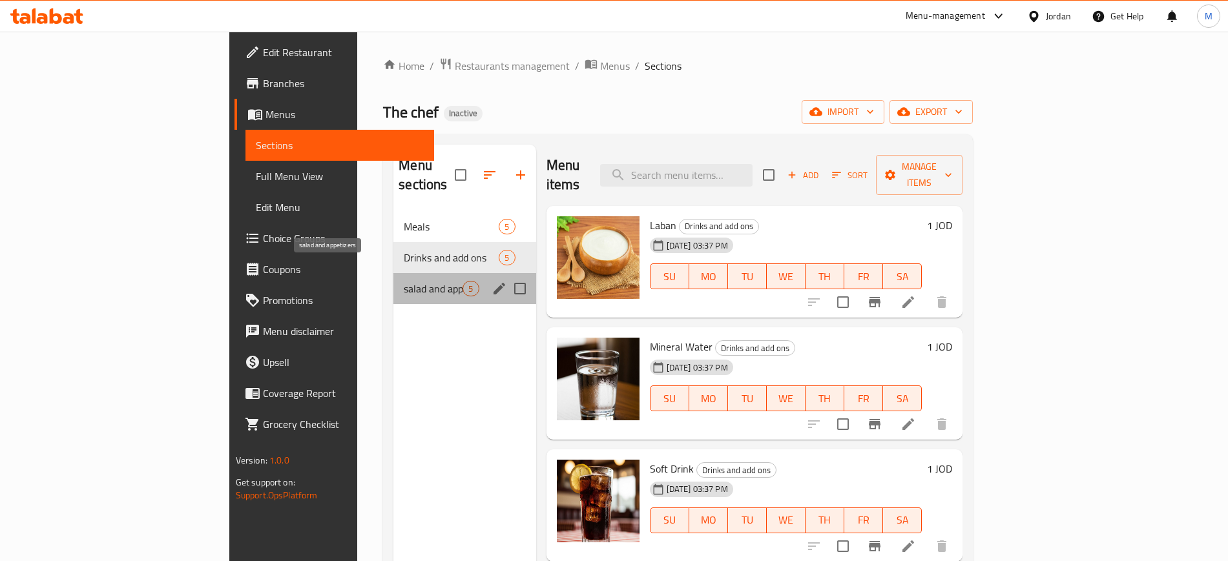
click at [404, 281] on span "salad and appetizers" at bounding box center [433, 289] width 59 height 16
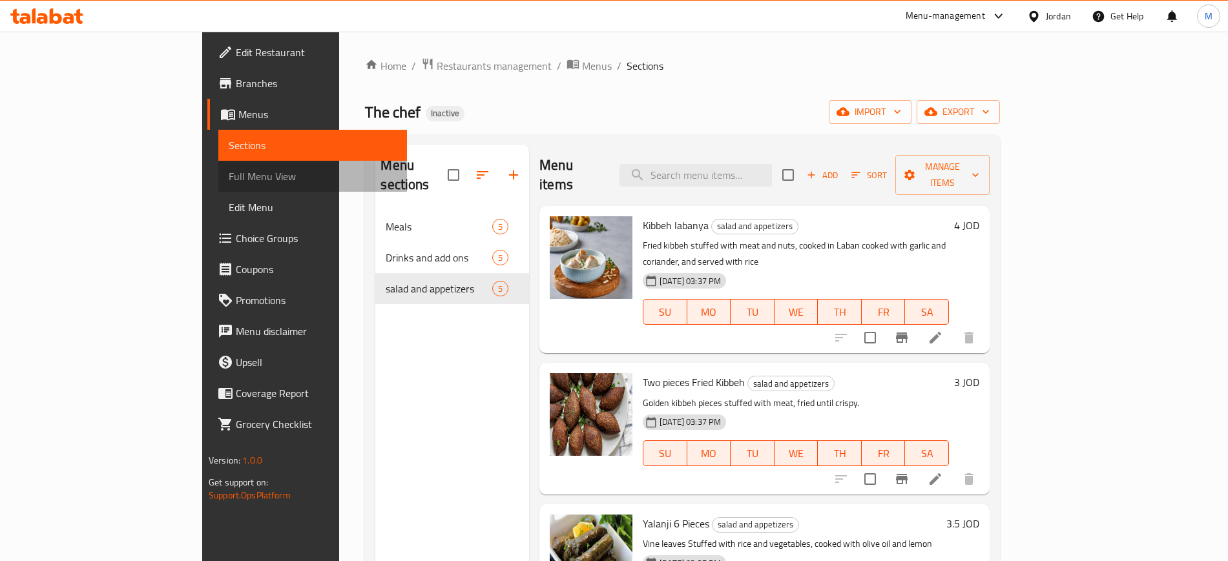
click at [229, 170] on span "Full Menu View" at bounding box center [313, 177] width 168 height 16
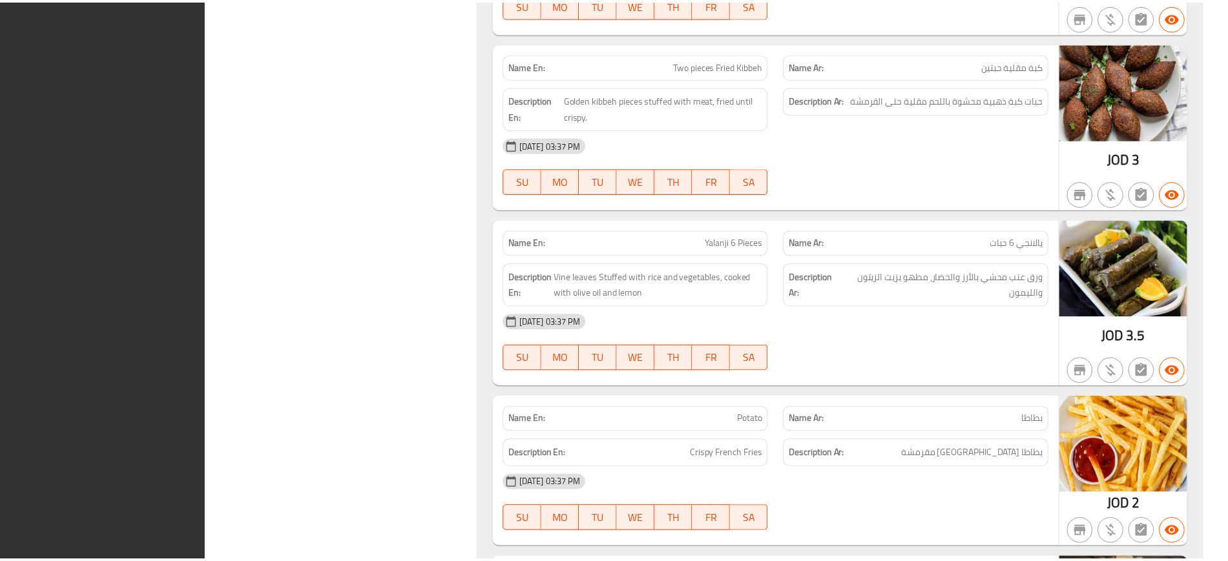
scroll to position [2357, 0]
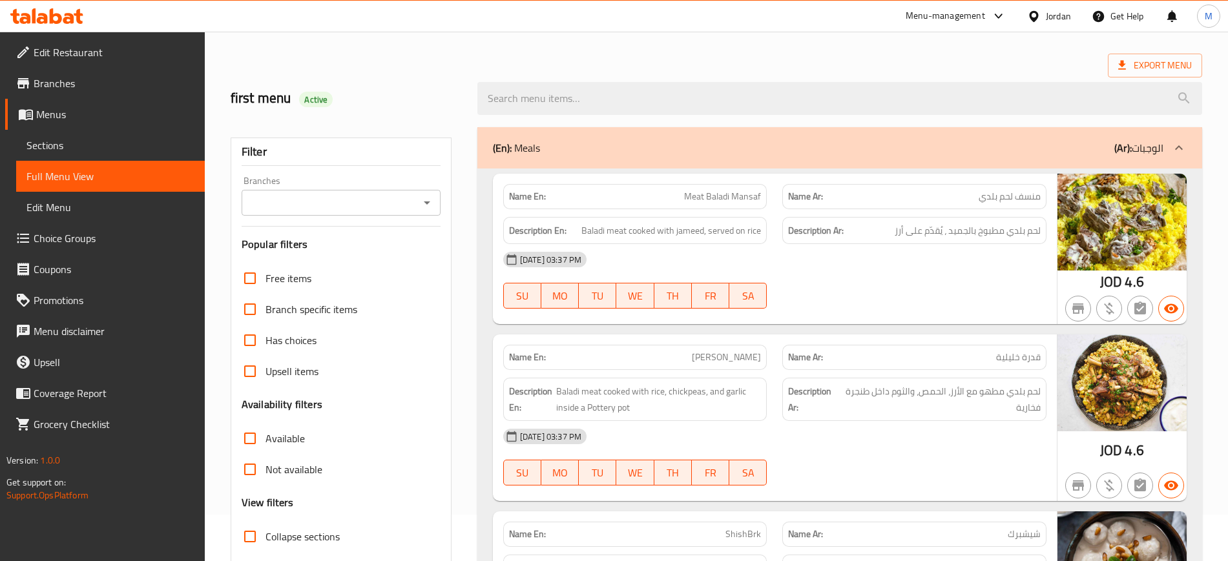
scroll to position [0, 0]
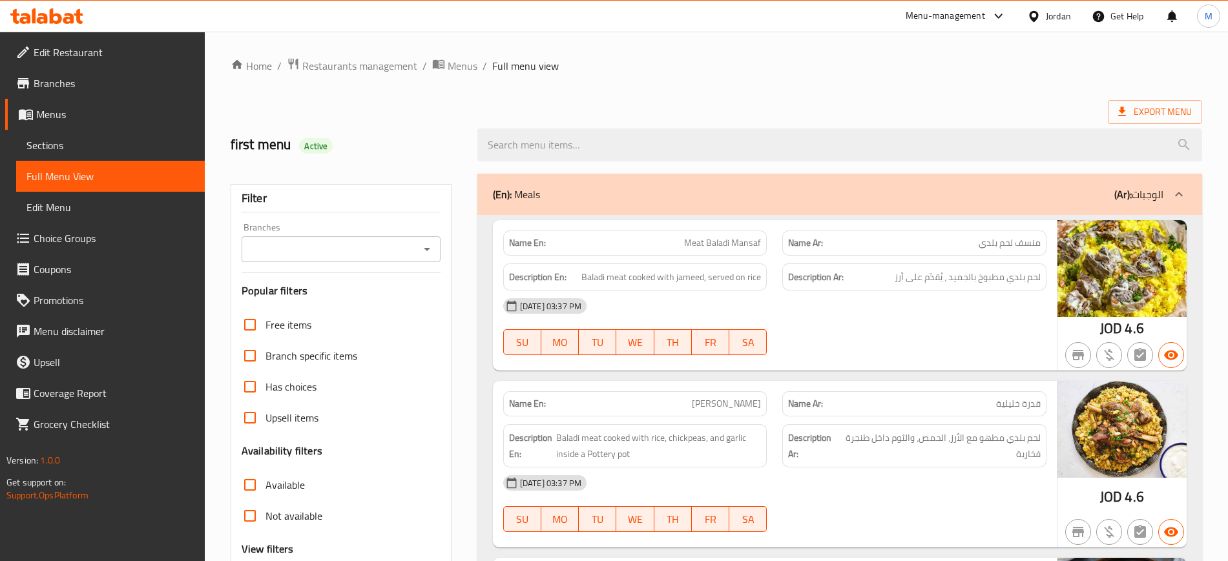
click at [398, 148] on h2 "first menu Active" at bounding box center [346, 144] width 231 height 19
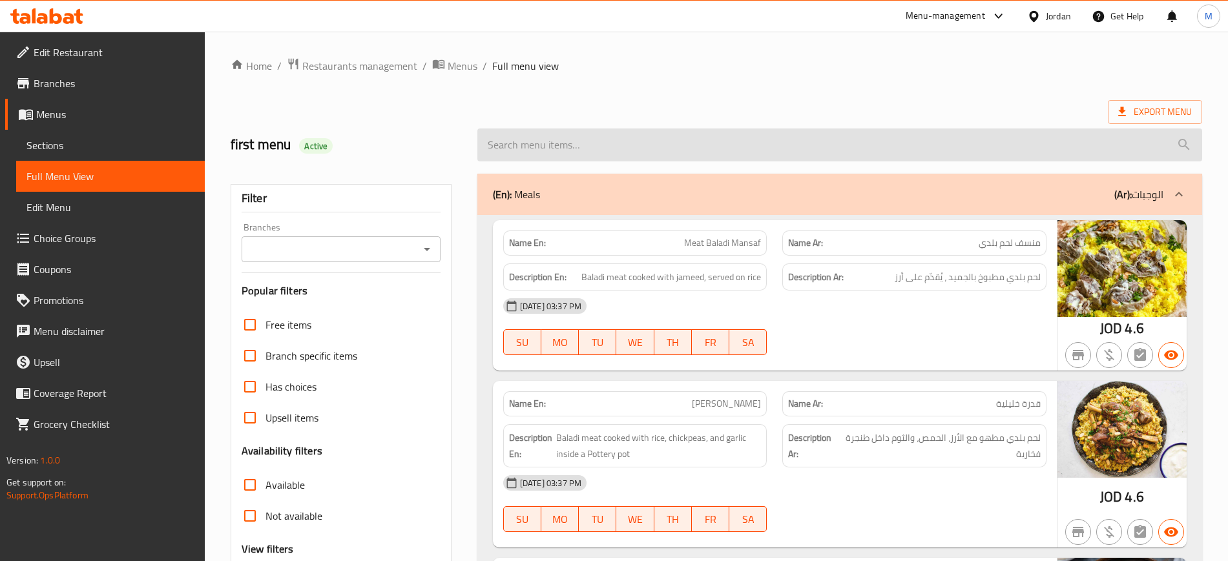
click at [656, 129] on input "search" at bounding box center [839, 145] width 725 height 33
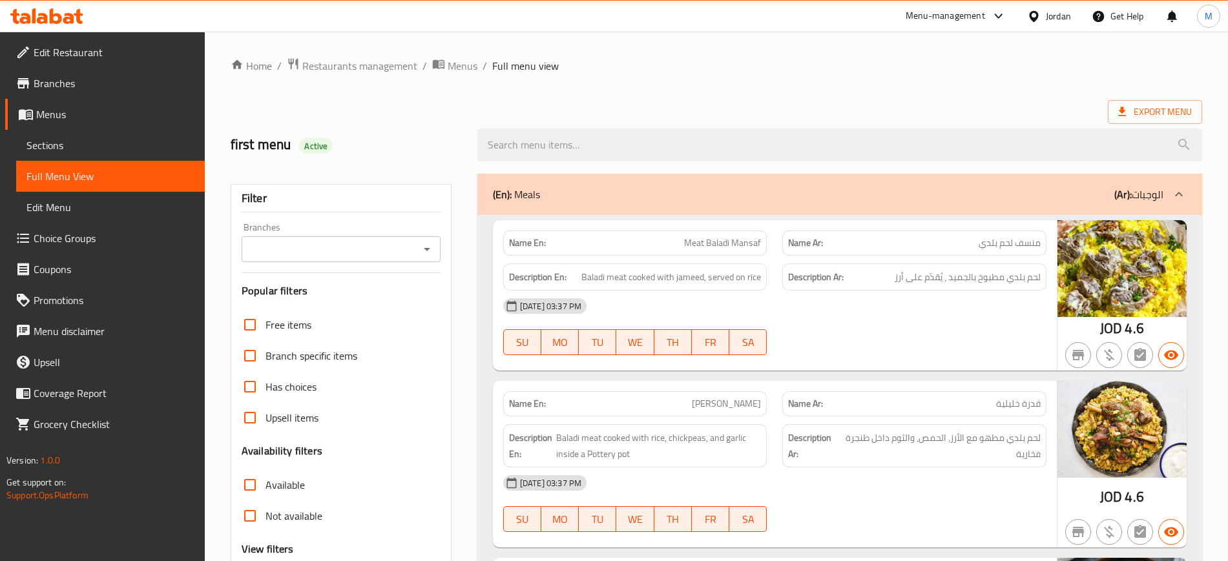
drag, startPoint x: 1005, startPoint y: 1, endPoint x: 928, endPoint y: 3, distance: 76.9
click at [928, 3] on div "Menu-management" at bounding box center [955, 16] width 121 height 31
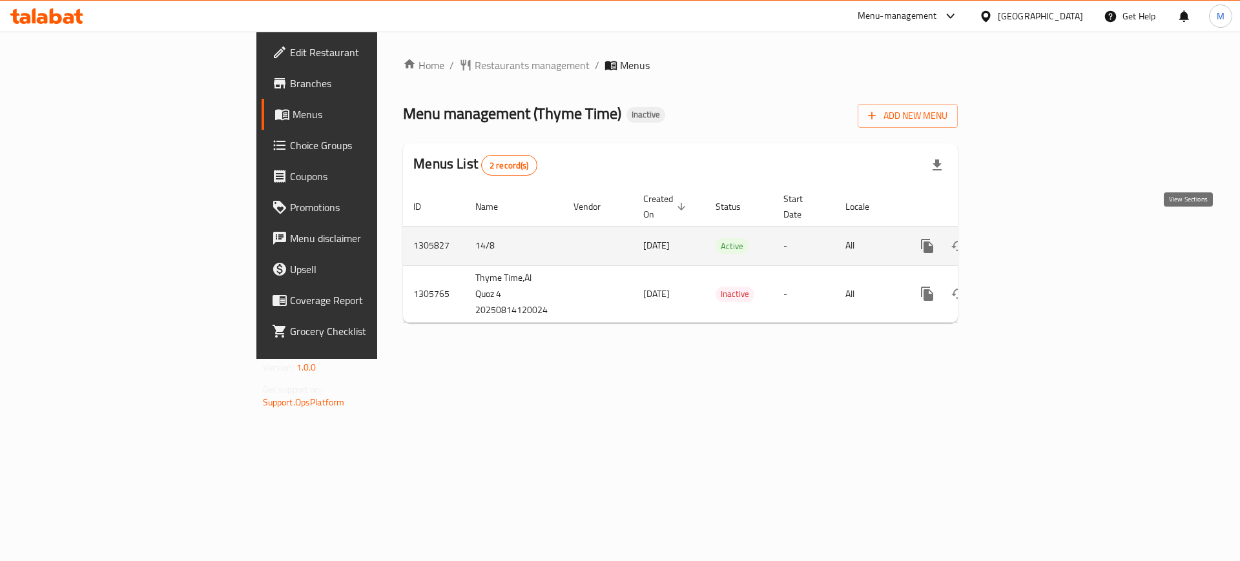
click at [1028, 238] on icon "enhanced table" at bounding box center [1021, 246] width 16 height 16
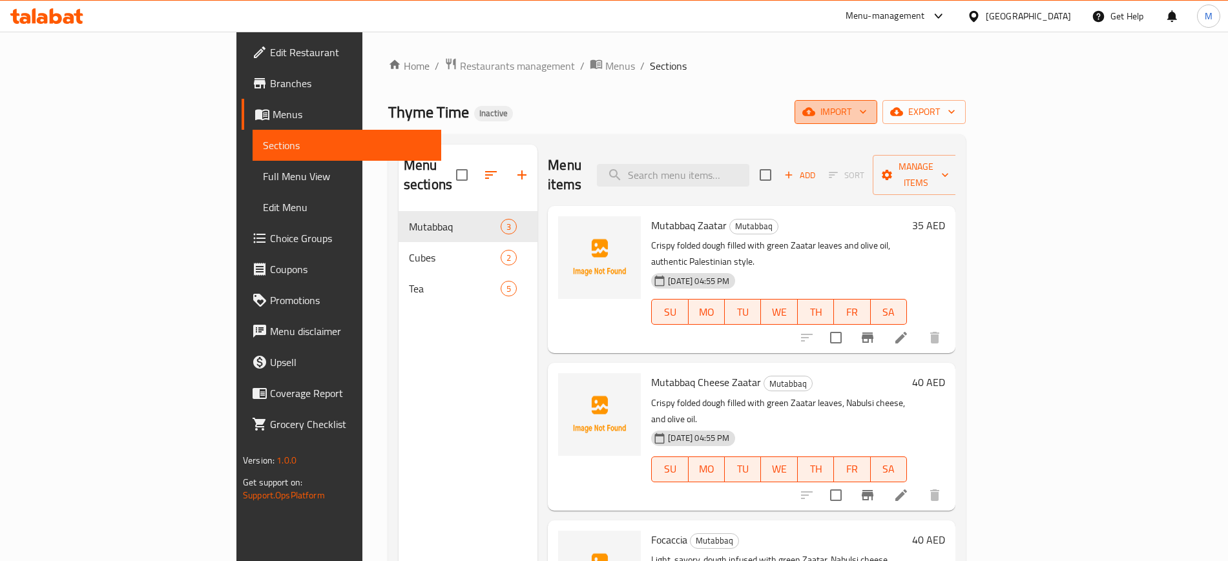
click at [867, 118] on span "import" at bounding box center [836, 112] width 62 height 16
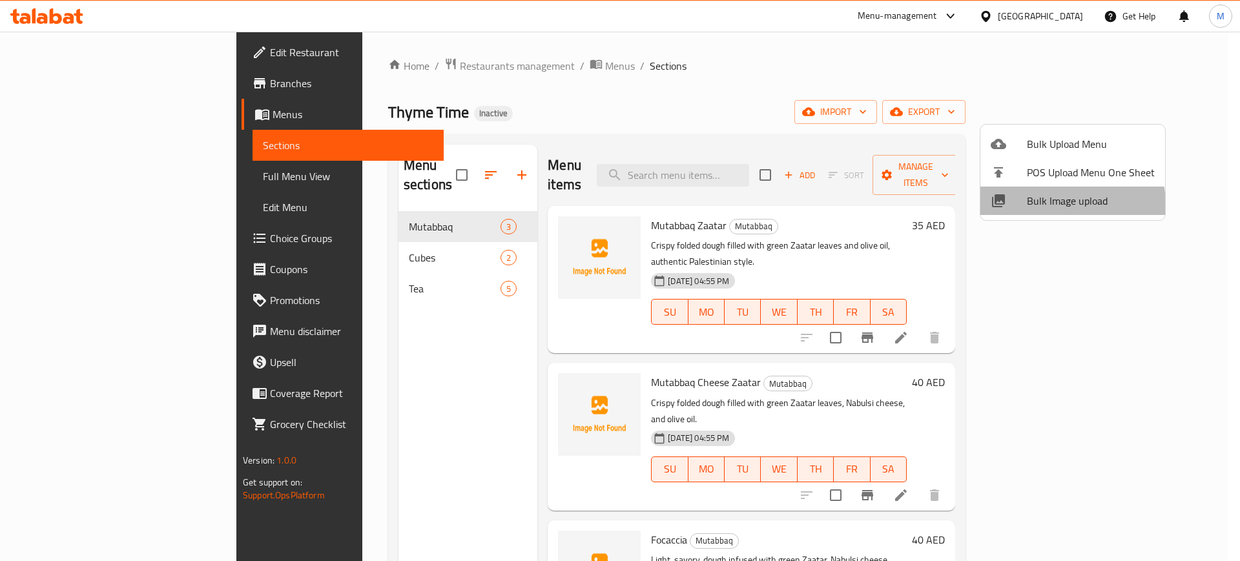
click at [1045, 206] on span "Bulk Image upload" at bounding box center [1091, 201] width 128 height 16
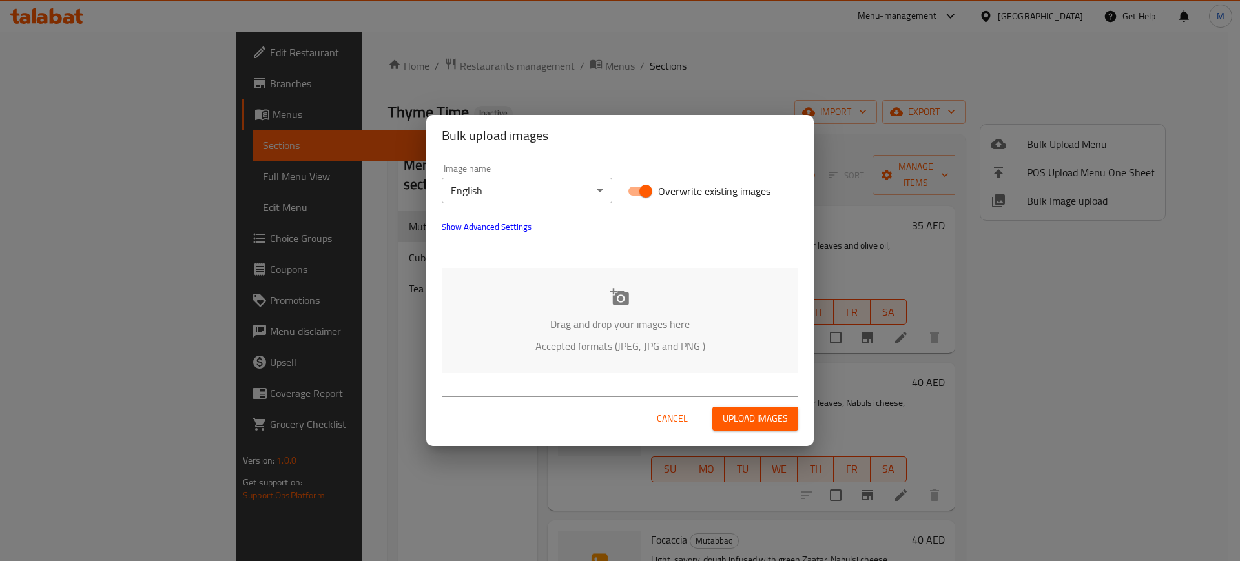
click at [618, 295] on icon at bounding box center [619, 296] width 19 height 17
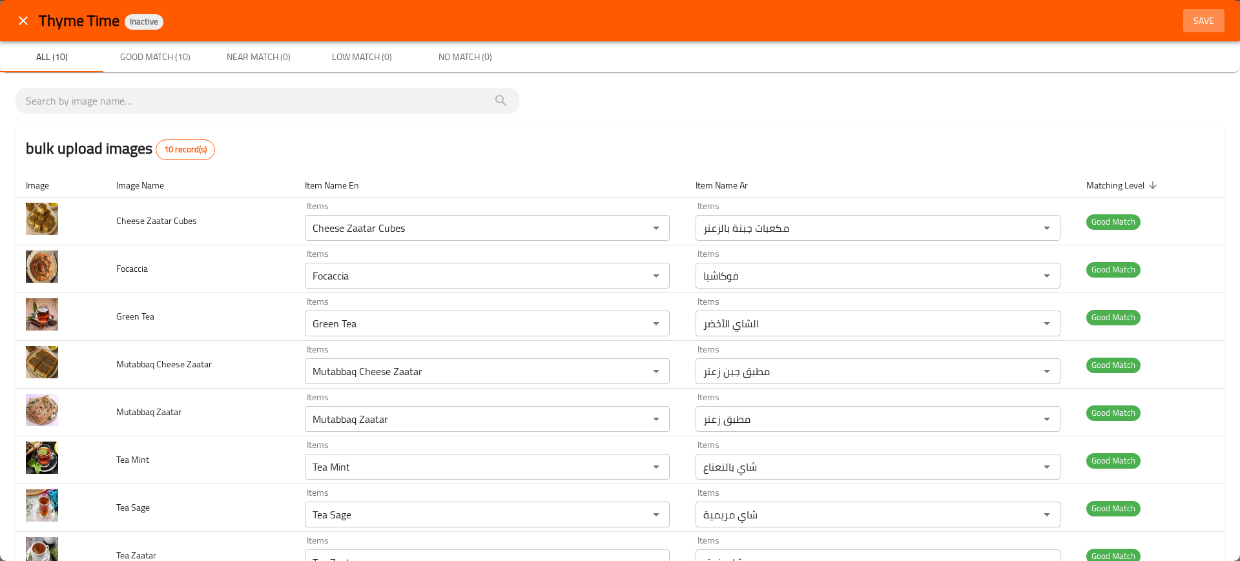
click at [1194, 23] on span "Save" at bounding box center [1203, 21] width 31 height 16
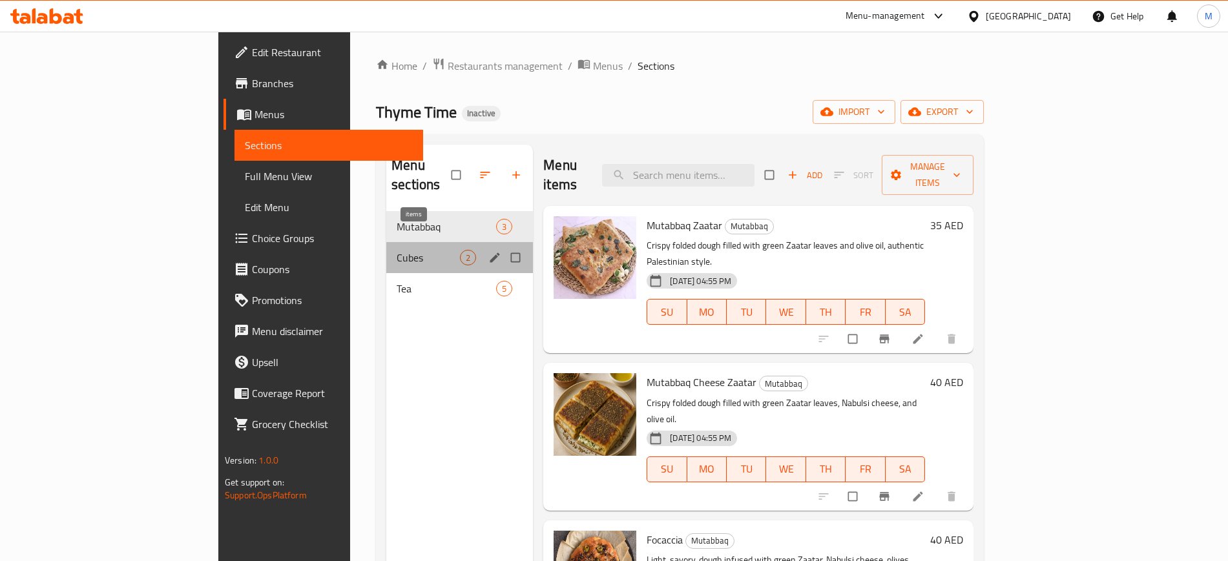
click at [461, 252] on span "2" at bounding box center [468, 258] width 15 height 12
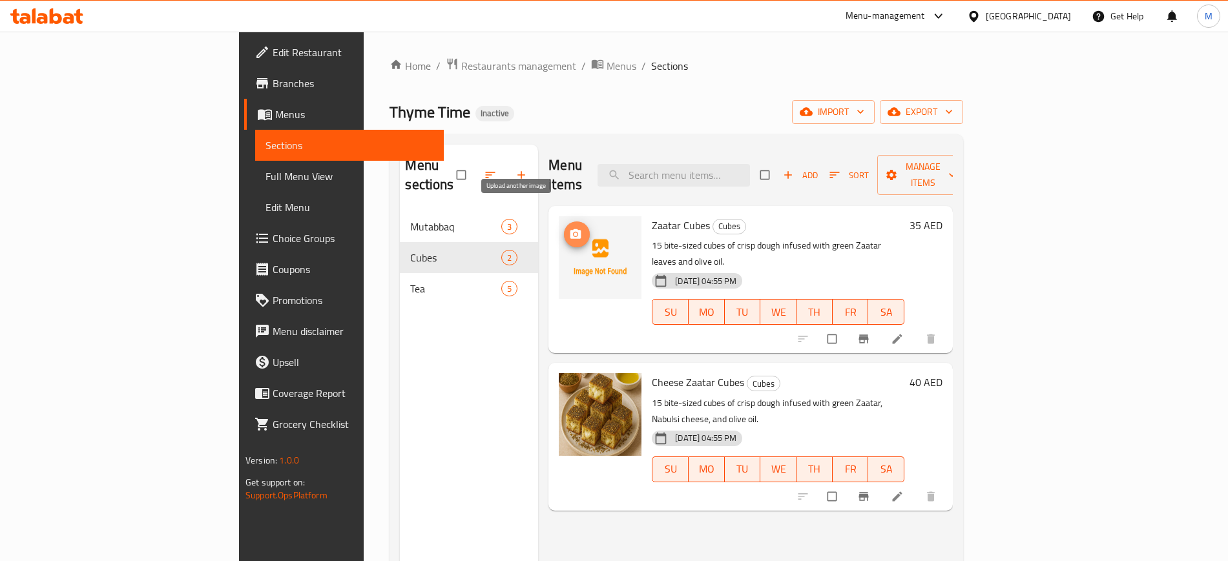
click at [564, 223] on button "upload picture" at bounding box center [577, 235] width 26 height 26
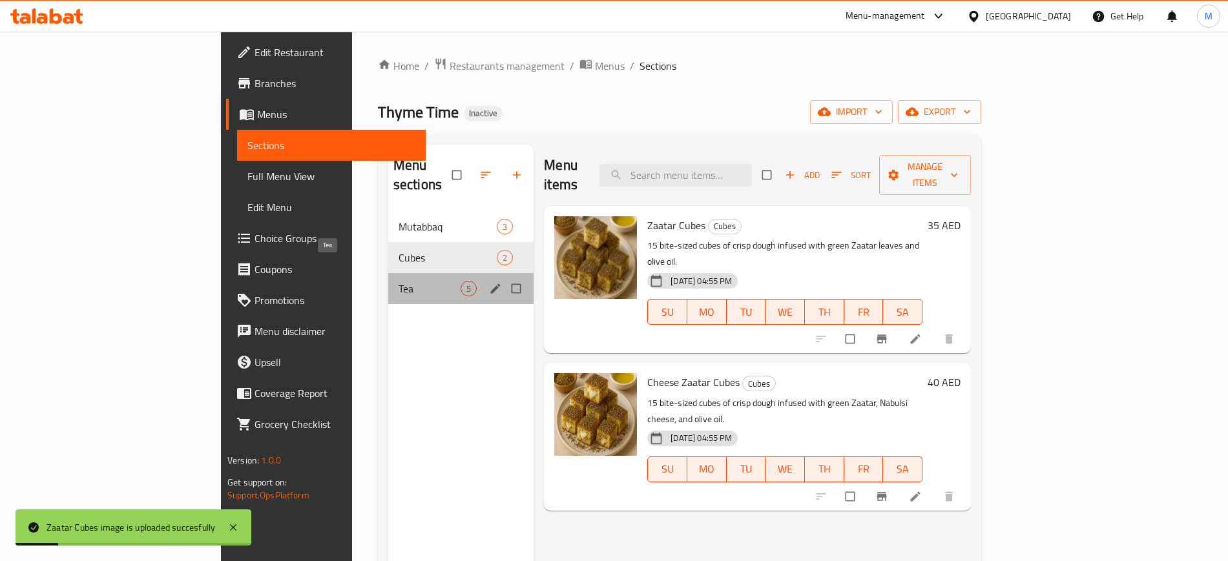
click at [399, 281] on span "Tea" at bounding box center [430, 289] width 62 height 16
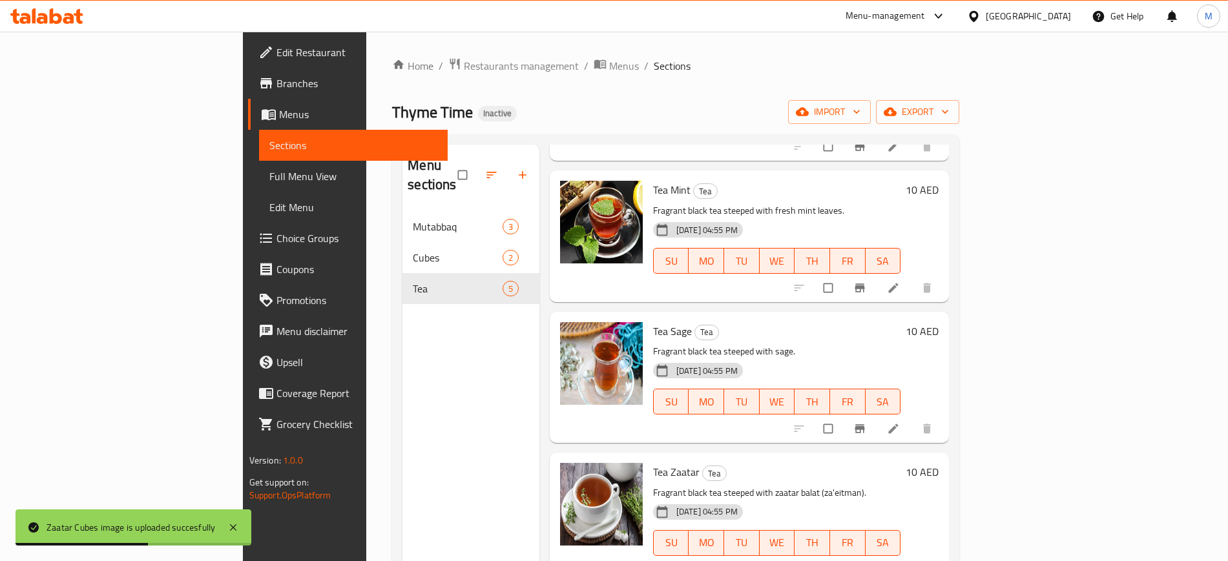
scroll to position [181, 0]
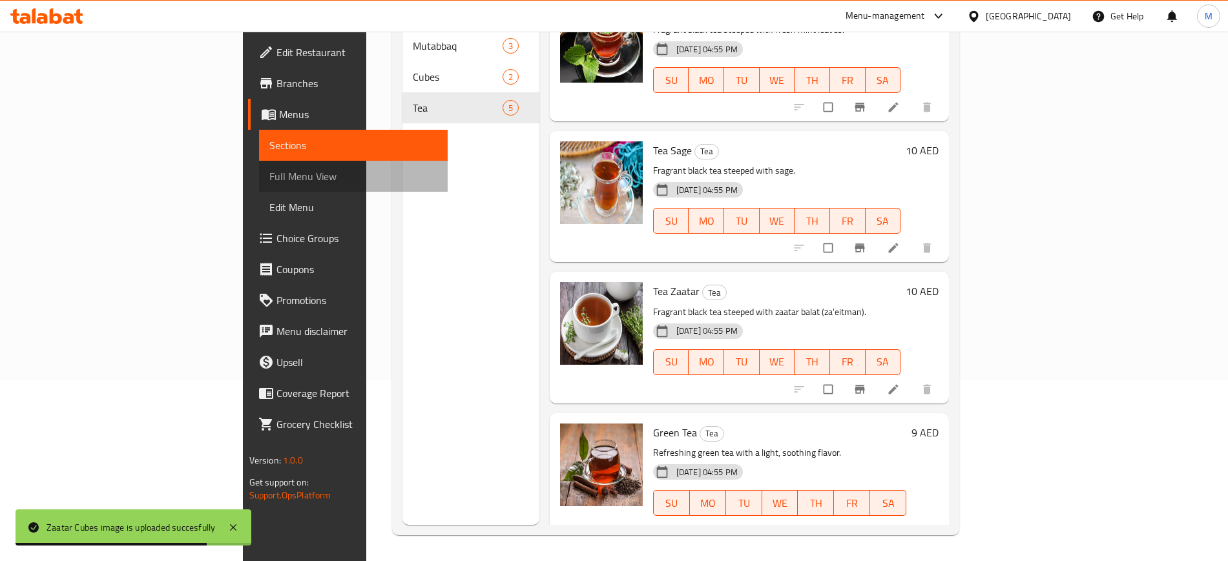
click at [269, 172] on span "Full Menu View" at bounding box center [353, 177] width 168 height 16
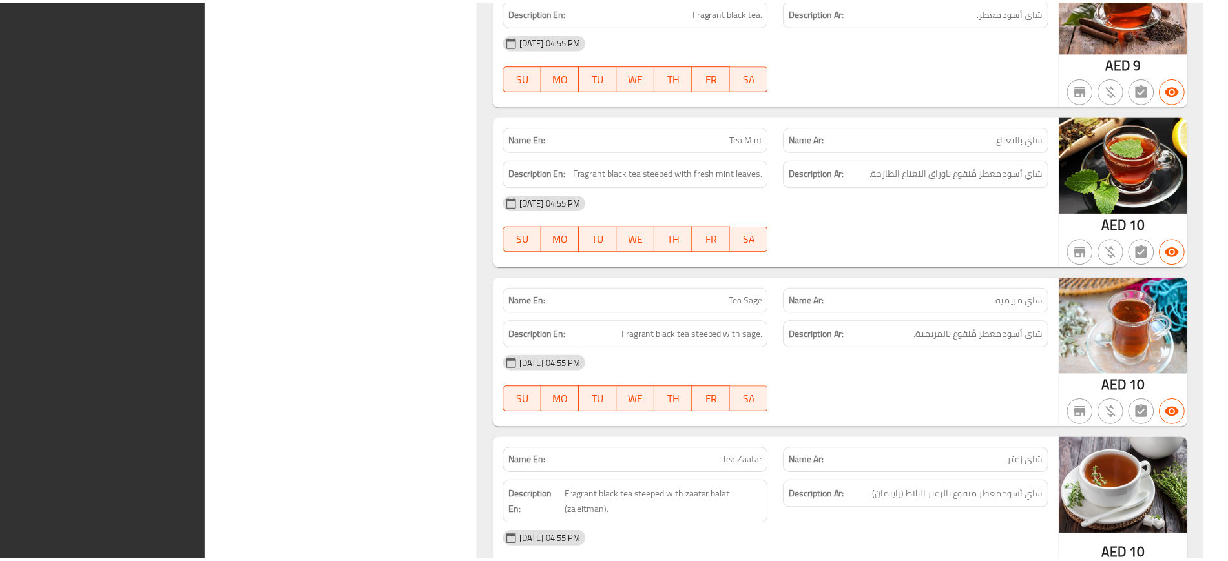
scroll to position [1551, 0]
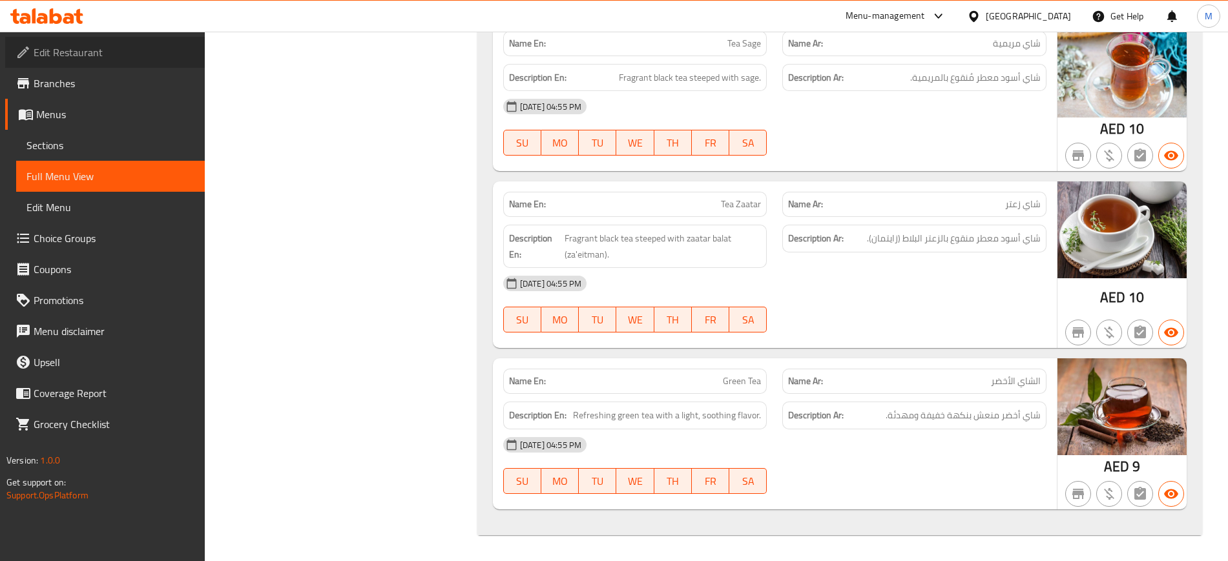
click at [60, 50] on span "Edit Restaurant" at bounding box center [114, 53] width 161 height 16
